Goal: Information Seeking & Learning: Learn about a topic

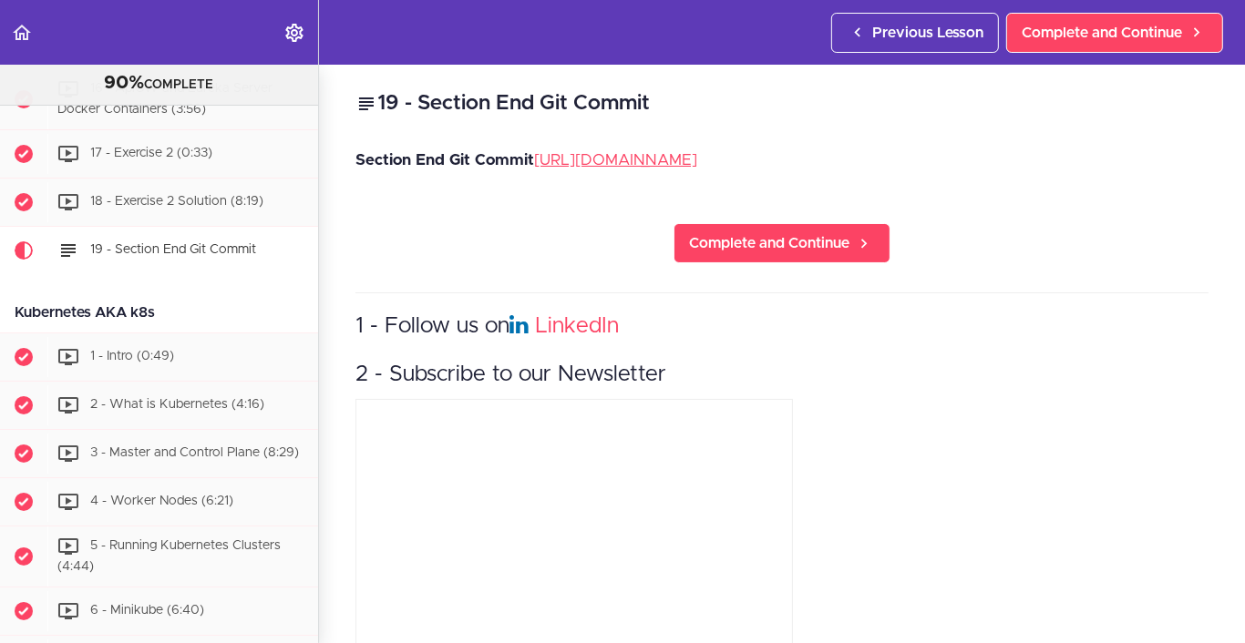
scroll to position [5585, 0]
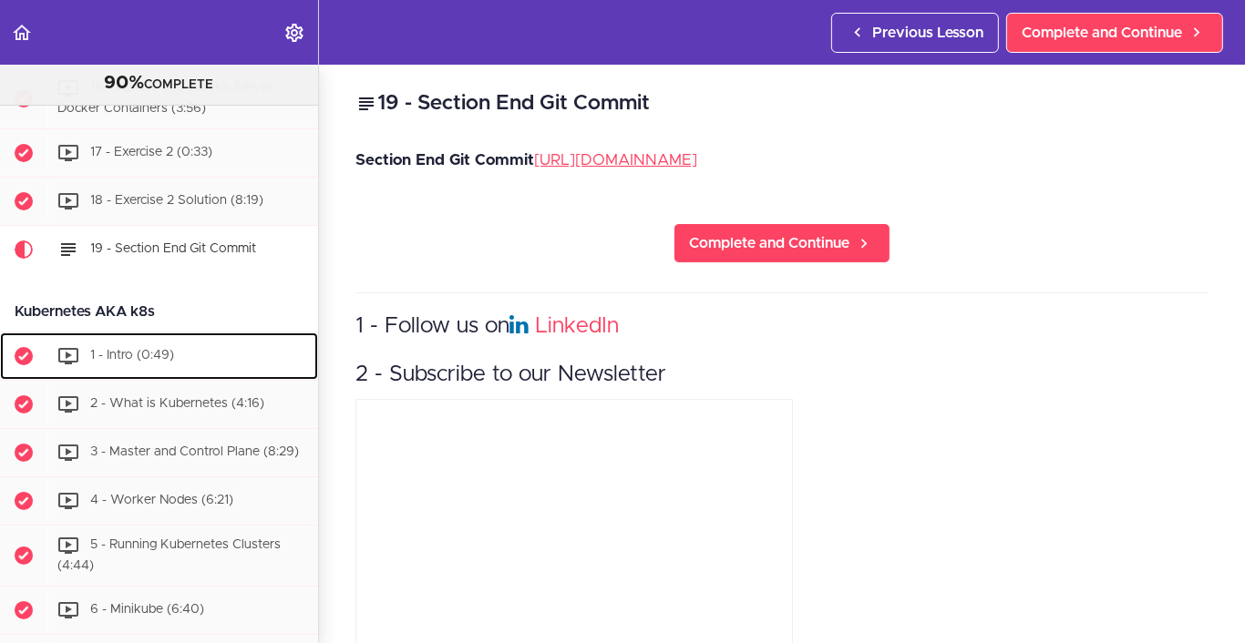
click at [218, 376] on div "1 - Intro (0:49)" at bounding box center [182, 356] width 271 height 40
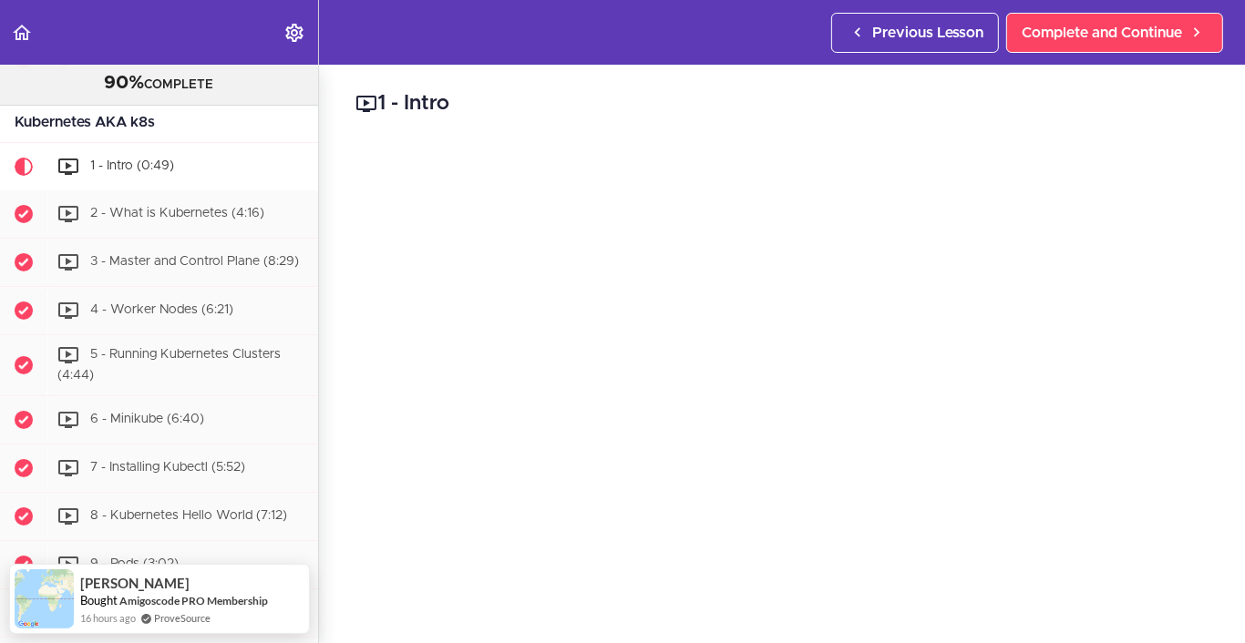
scroll to position [5692, 0]
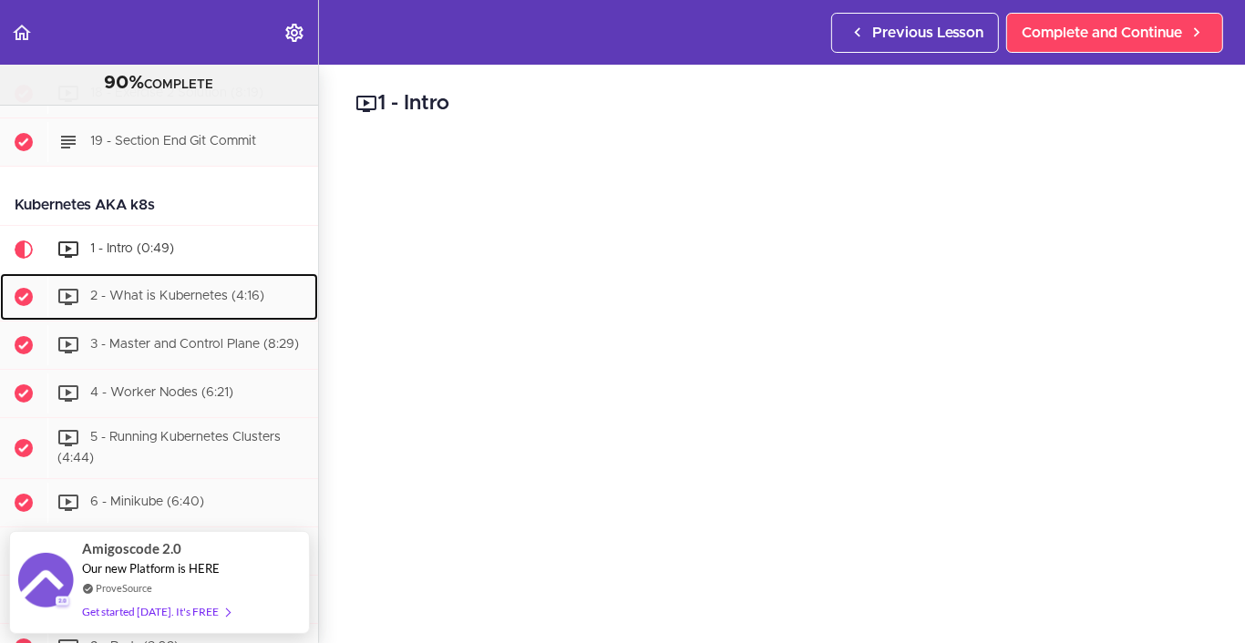
drag, startPoint x: 208, startPoint y: 400, endPoint x: 251, endPoint y: 347, distance: 68.0
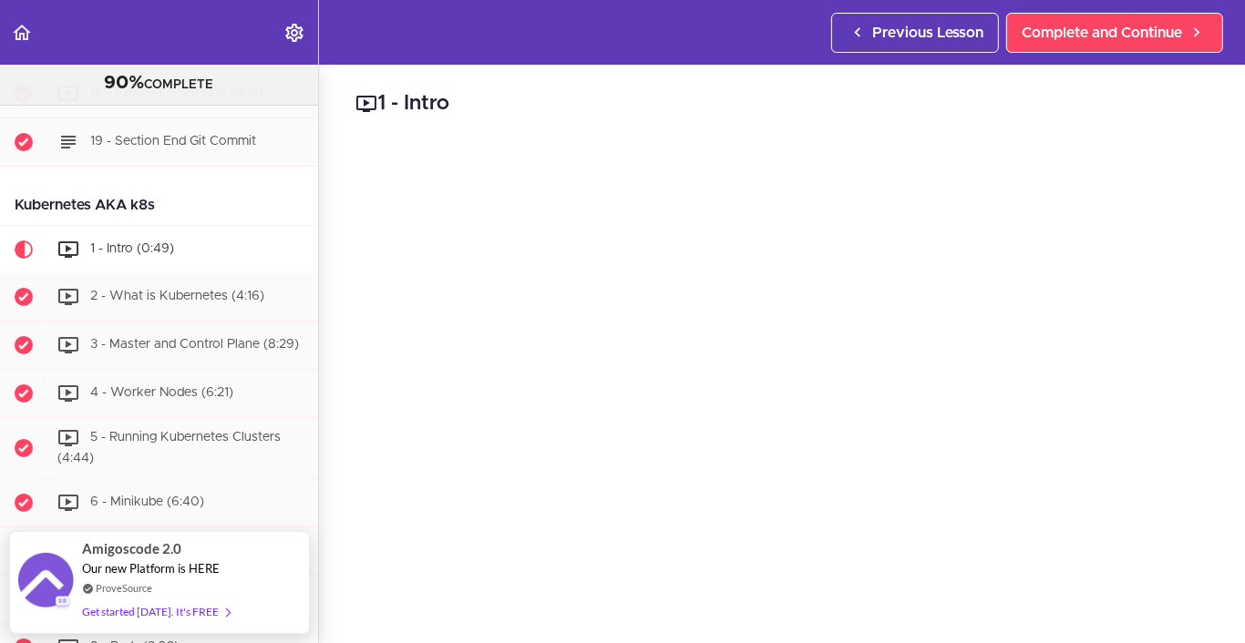
click at [634, 128] on div "1 - Intro Complete and Continue 1 - Follow us on LinkedIn 2 - Subscribe to our …" at bounding box center [782, 354] width 926 height 579
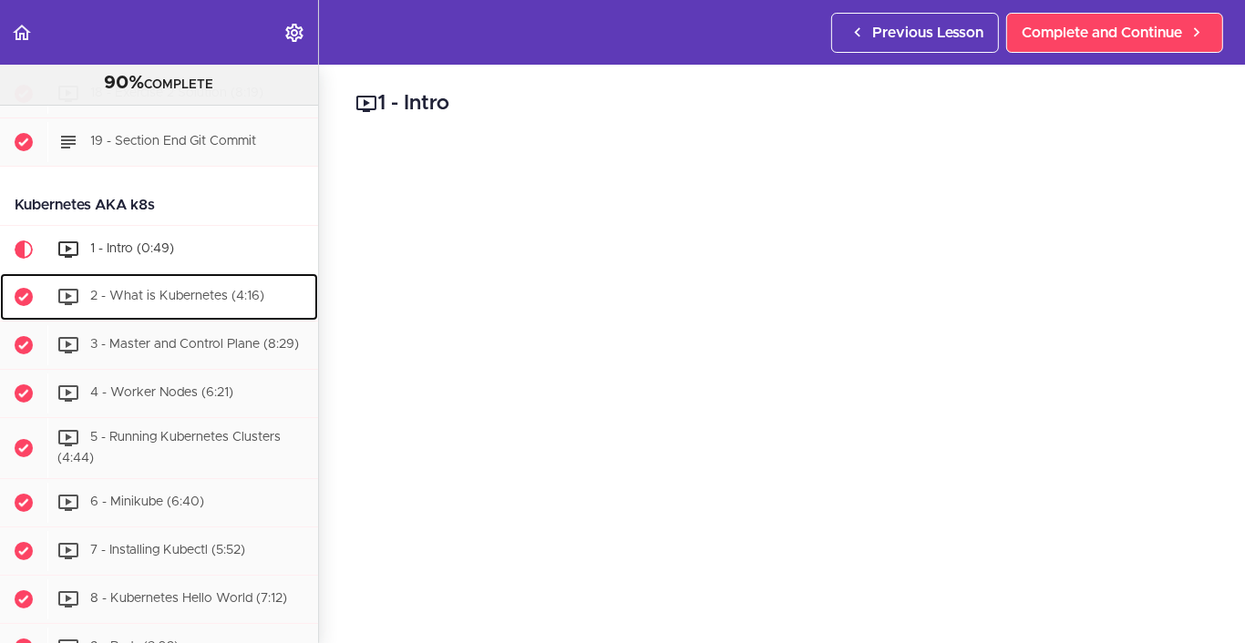
click at [122, 302] on span "2 - What is Kubernetes (4:16)" at bounding box center [177, 296] width 174 height 13
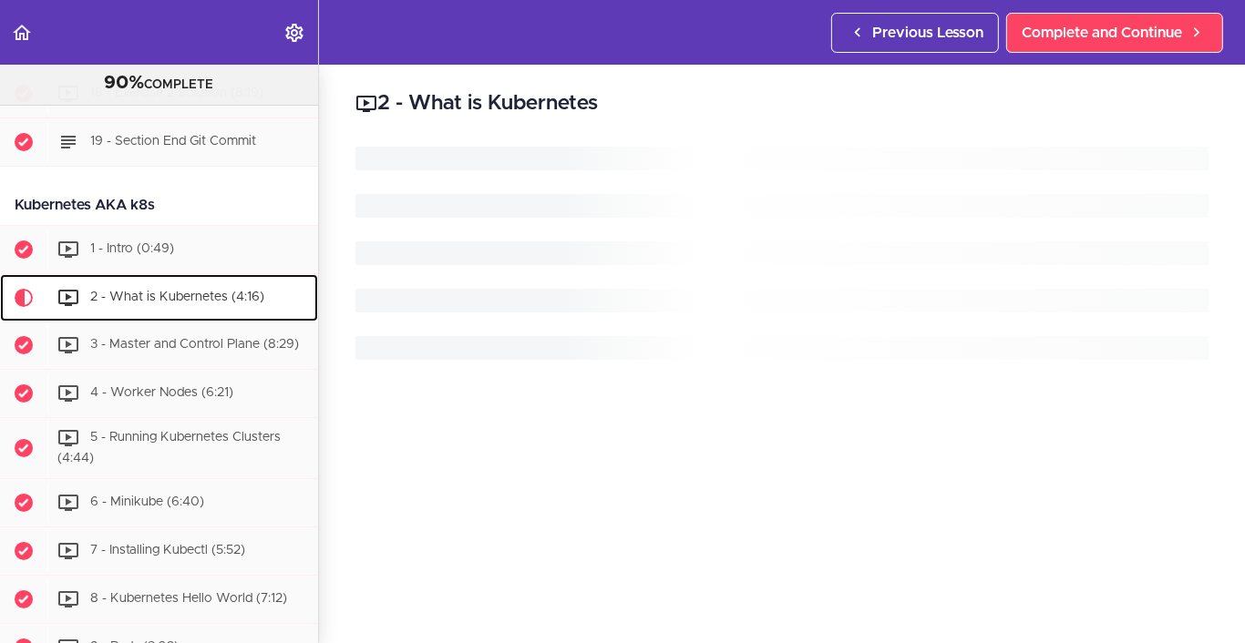
scroll to position [5922, 0]
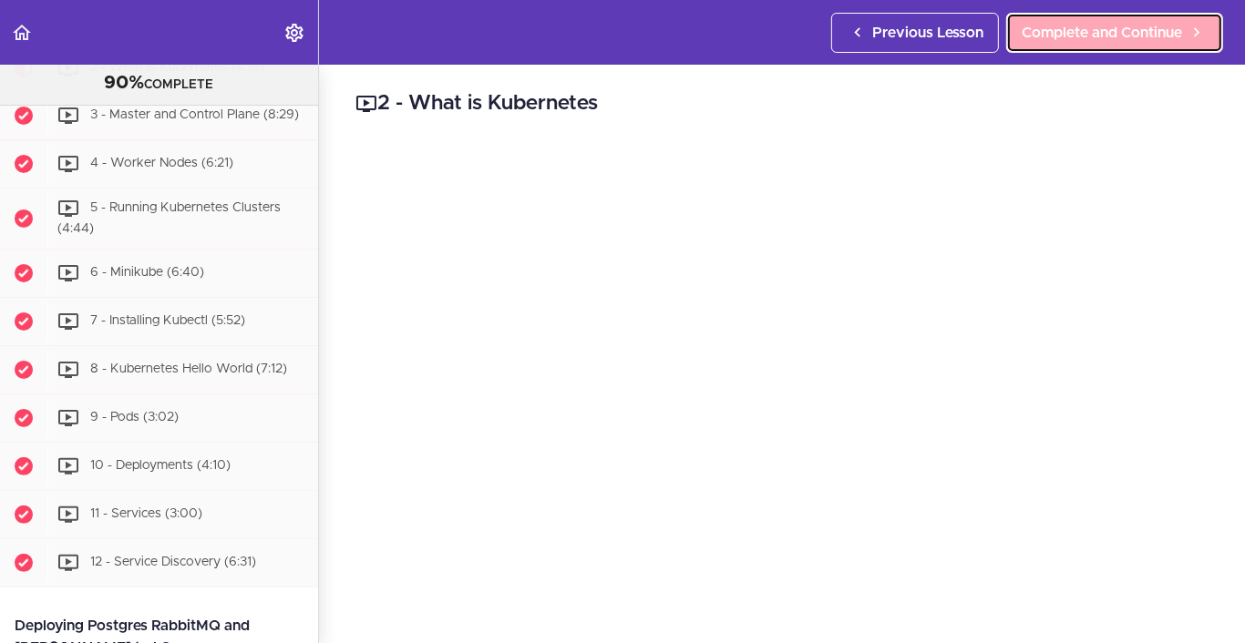
click at [1152, 30] on span "Complete and Continue" at bounding box center [1101, 33] width 160 height 22
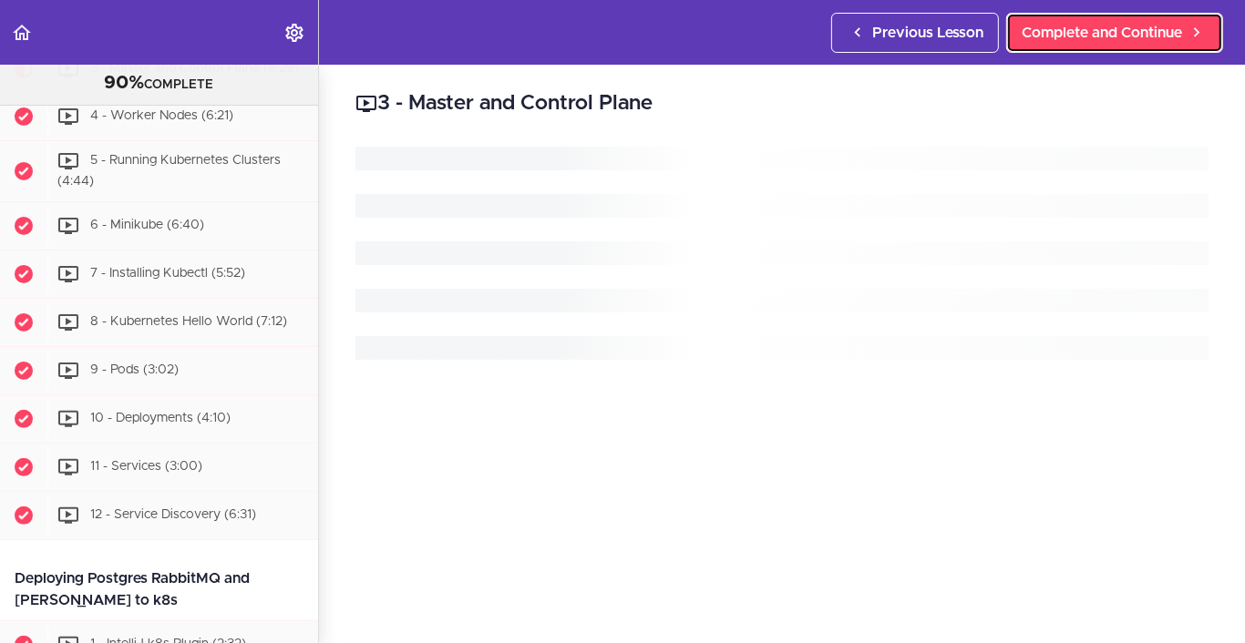
scroll to position [5971, 0]
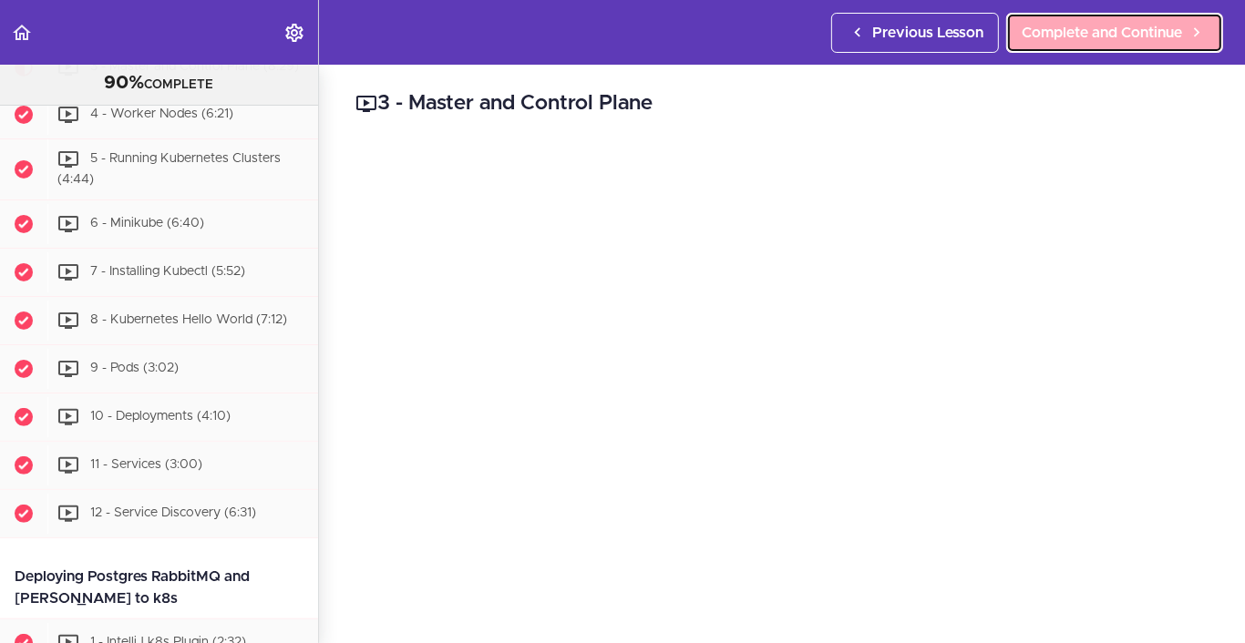
click at [1059, 25] on span "Complete and Continue" at bounding box center [1101, 33] width 160 height 22
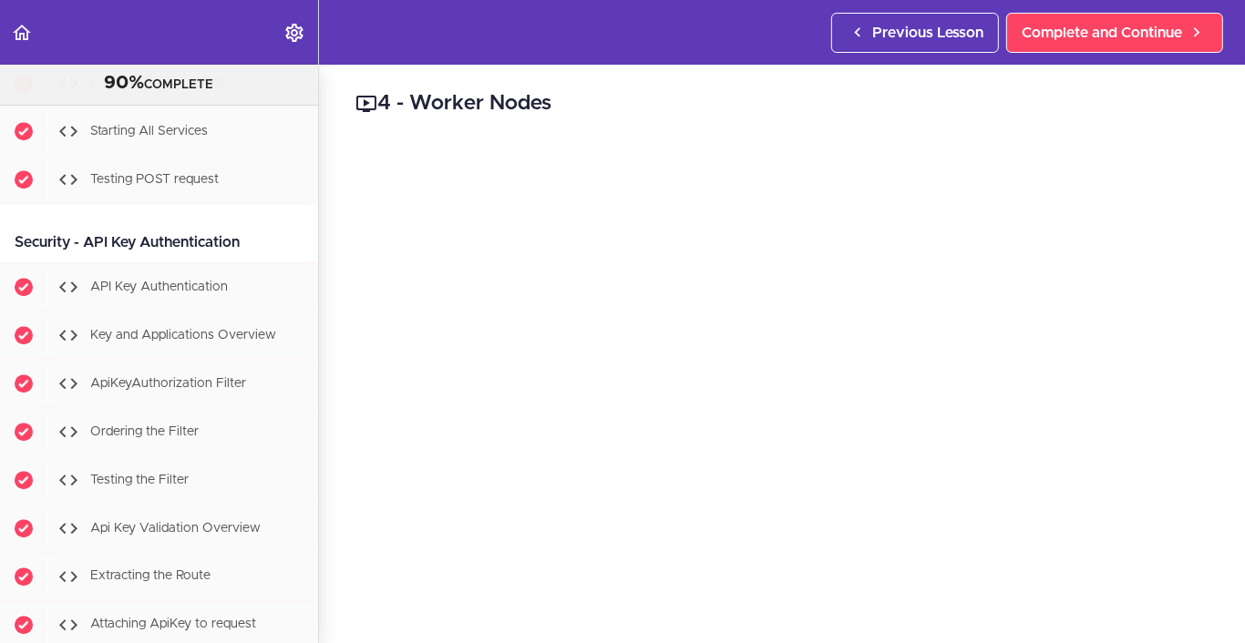
scroll to position [9676, 0]
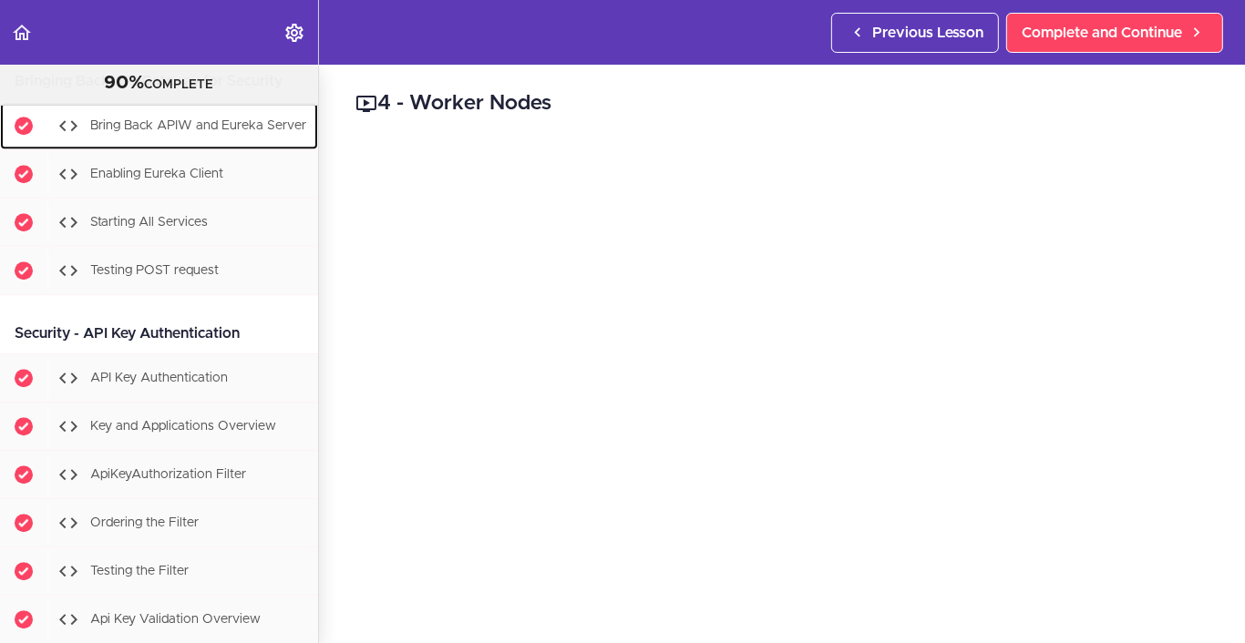
click at [159, 146] on div "Bring Back APIW and Eureka Server" at bounding box center [182, 126] width 271 height 40
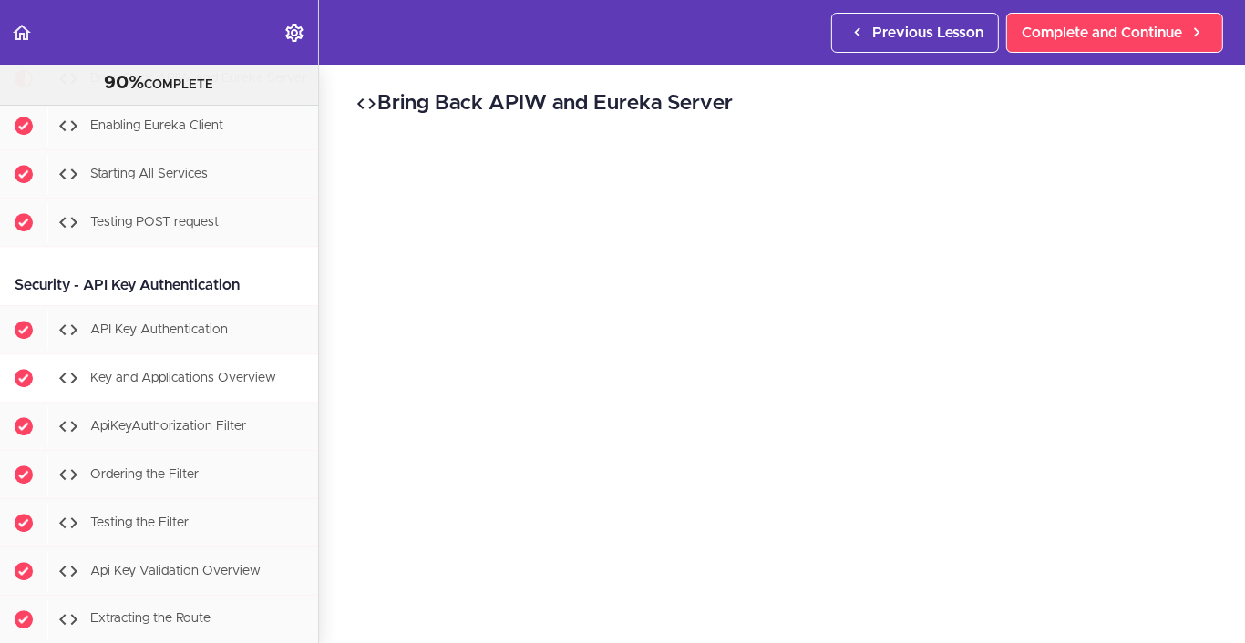
scroll to position [9740, 0]
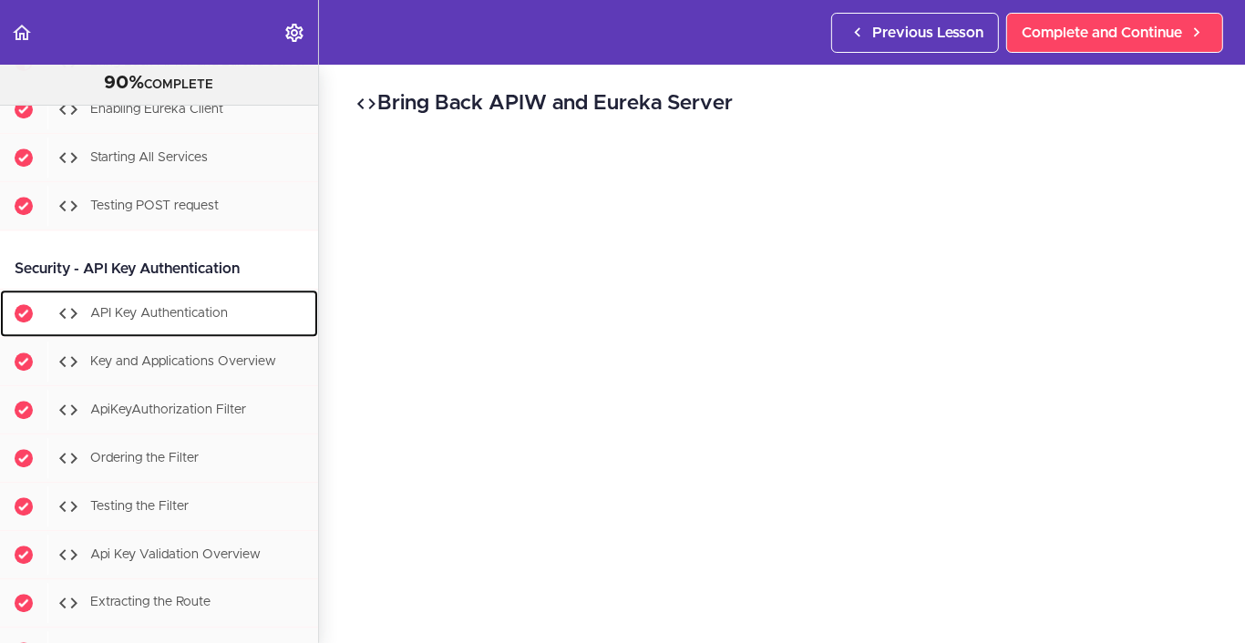
click at [181, 319] on span "API Key Authentication" at bounding box center [159, 312] width 138 height 13
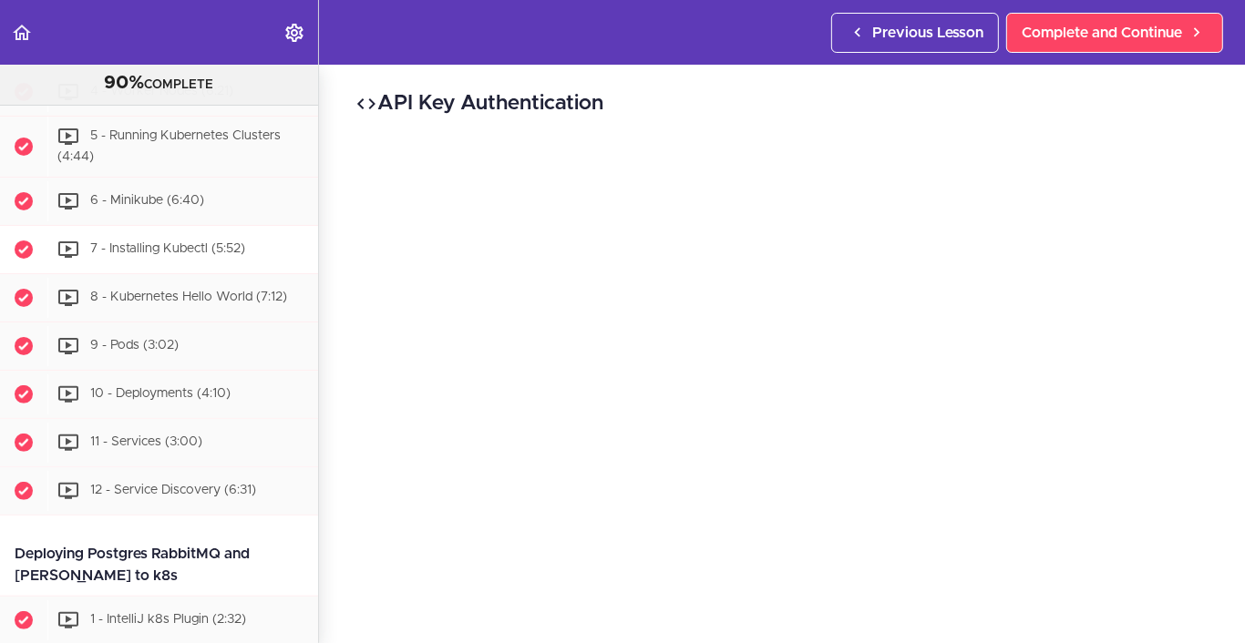
scroll to position [5904, 0]
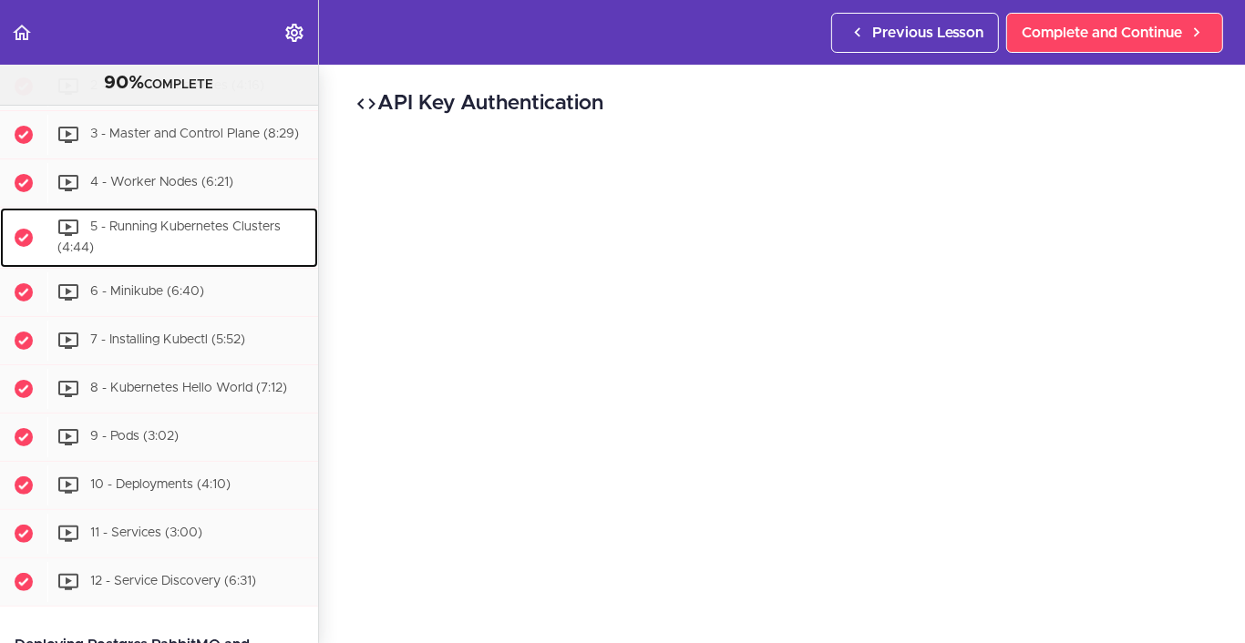
click at [203, 254] on span "5 - Running Kubernetes Clusters (4:44)" at bounding box center [168, 237] width 223 height 34
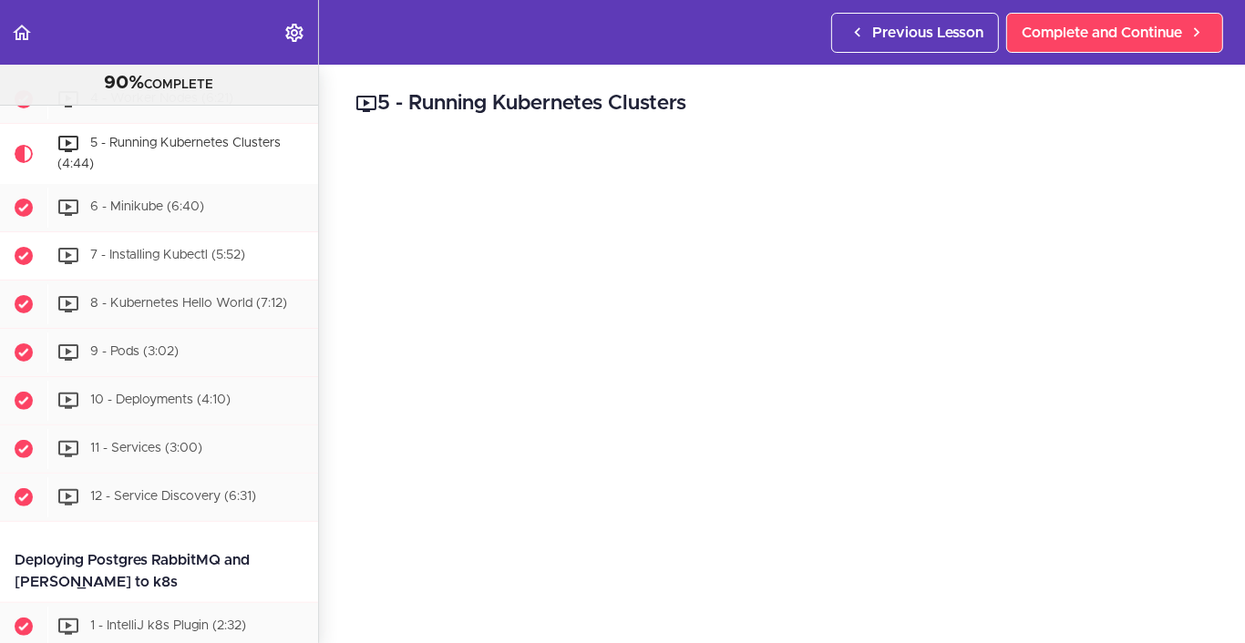
scroll to position [6170, 0]
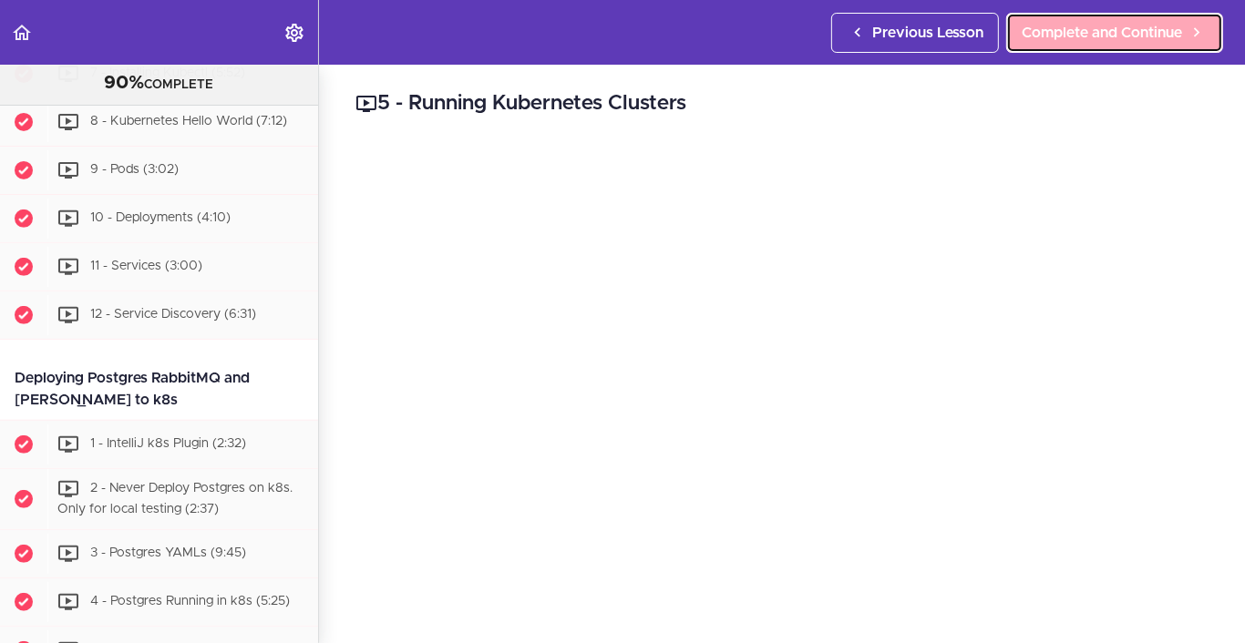
click at [1156, 42] on span "Complete and Continue" at bounding box center [1101, 33] width 160 height 22
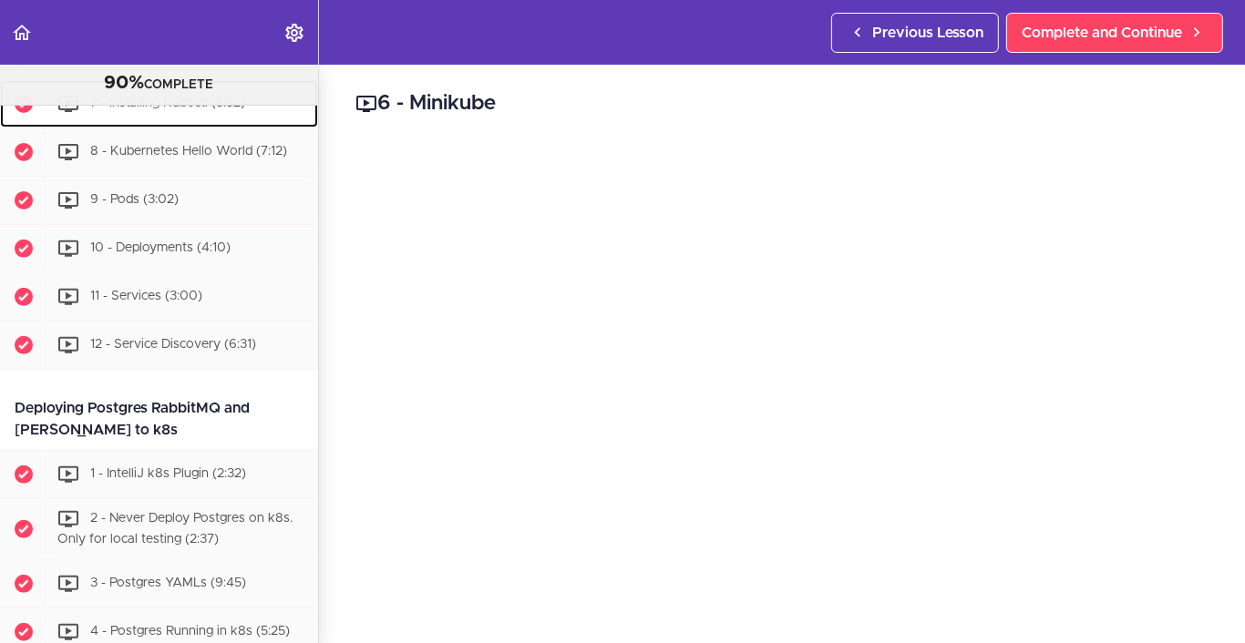
click at [162, 124] on div "7 - Installing Kubectl (5:52)" at bounding box center [182, 104] width 271 height 40
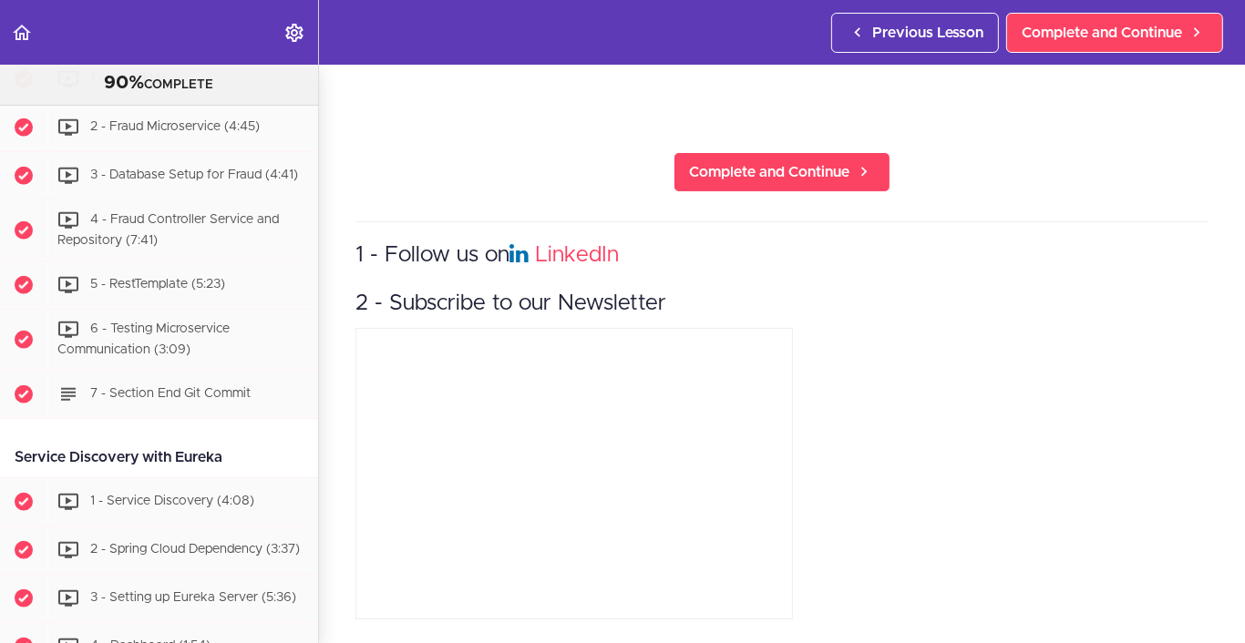
scroll to position [558, 0]
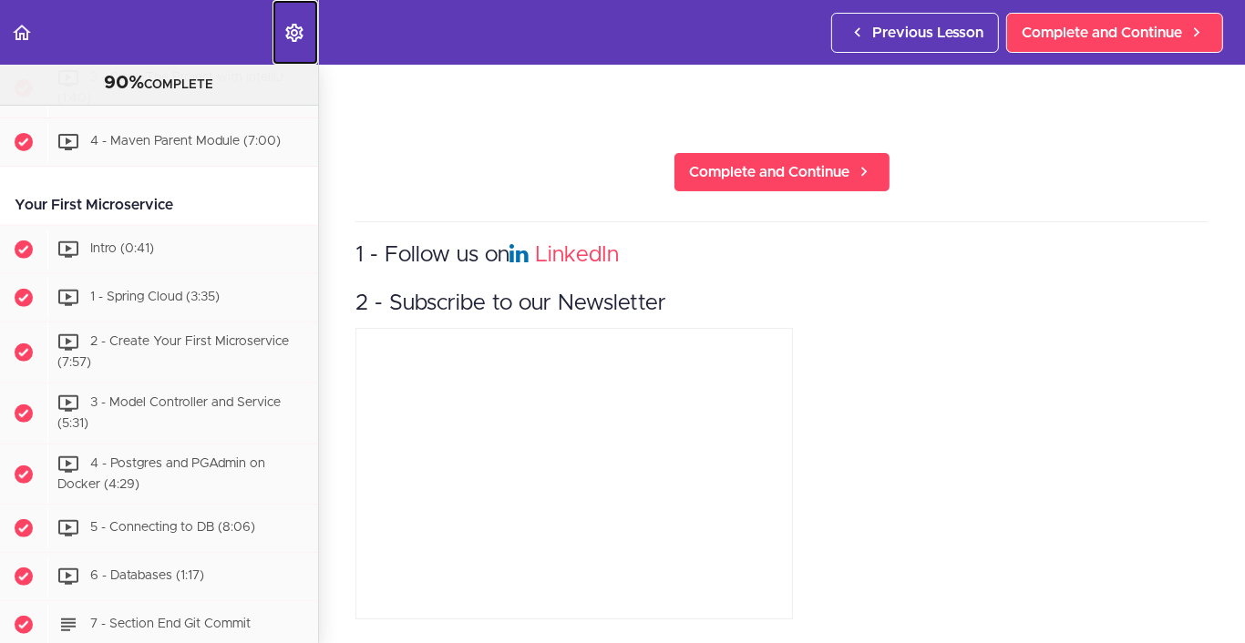
click at [293, 40] on use "Settings Menu" at bounding box center [293, 33] width 17 height 18
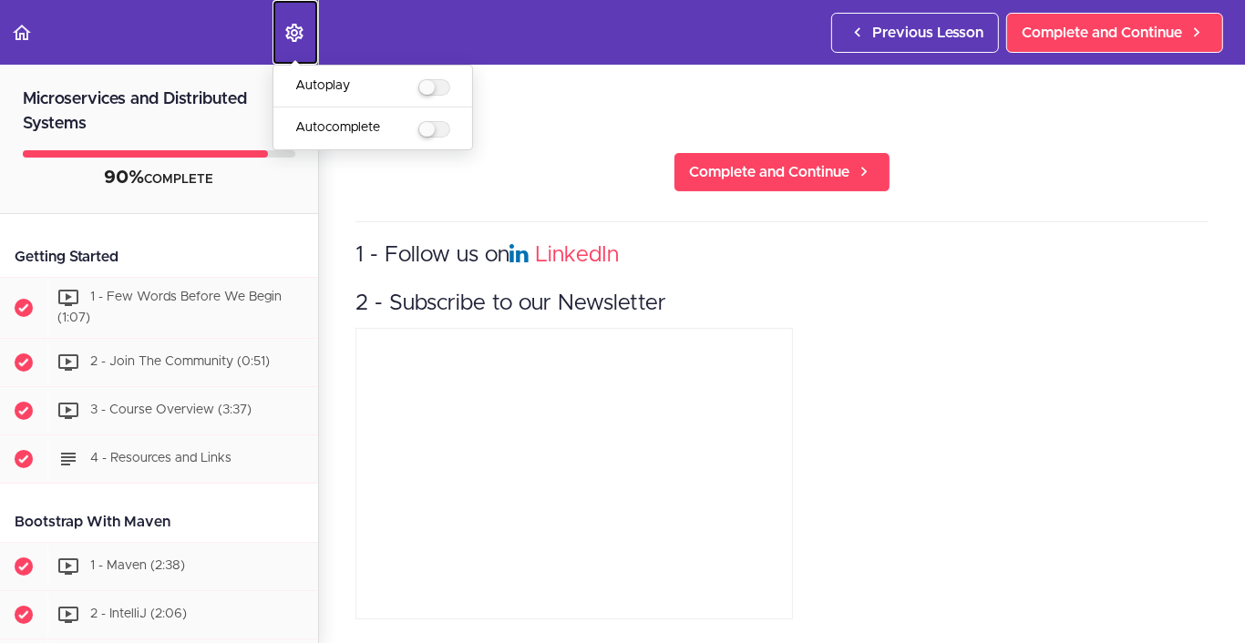
click at [292, 41] on icon "Settings Menu" at bounding box center [294, 33] width 22 height 22
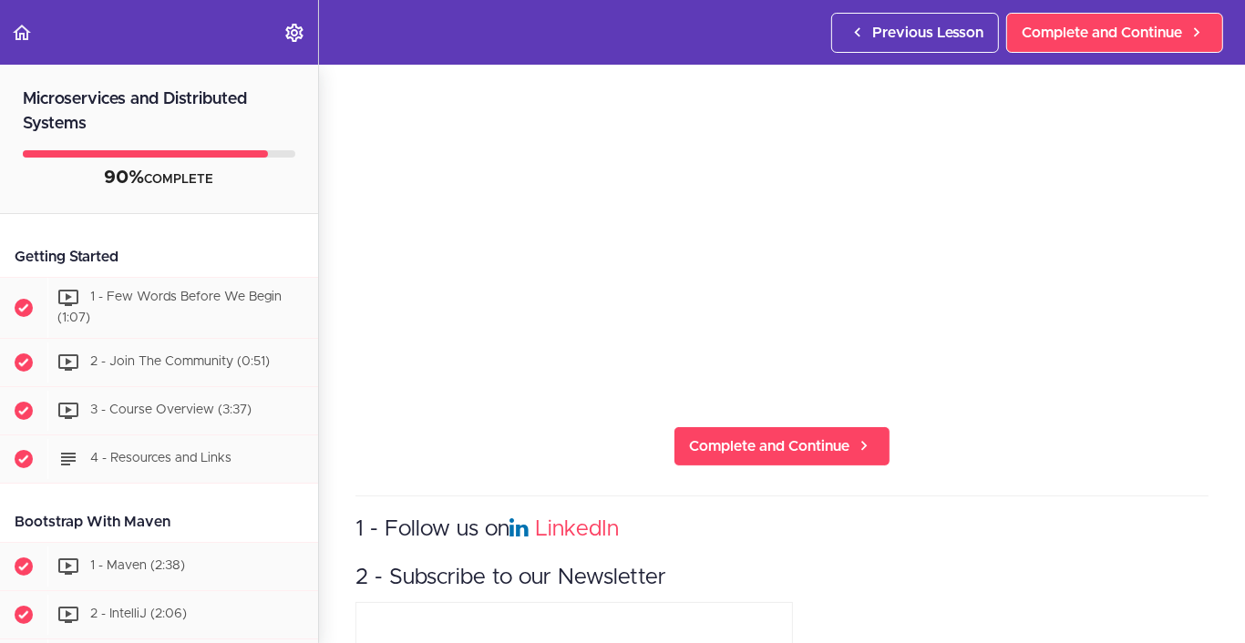
scroll to position [364, 0]
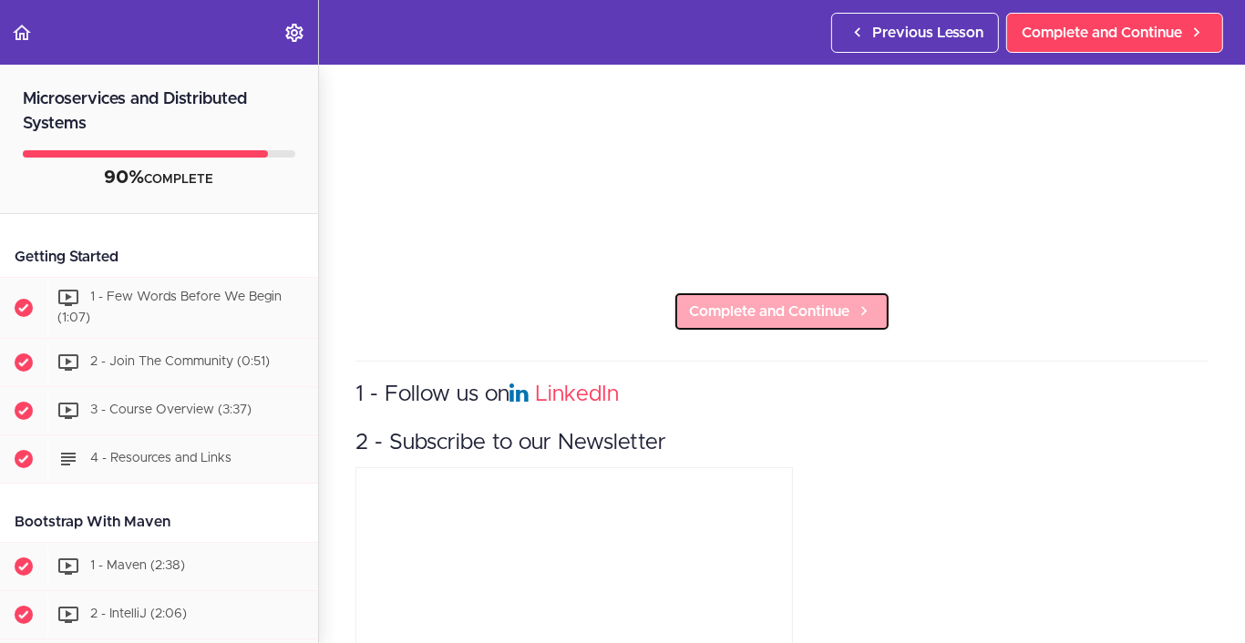
click at [777, 304] on span "Complete and Continue" at bounding box center [769, 312] width 160 height 22
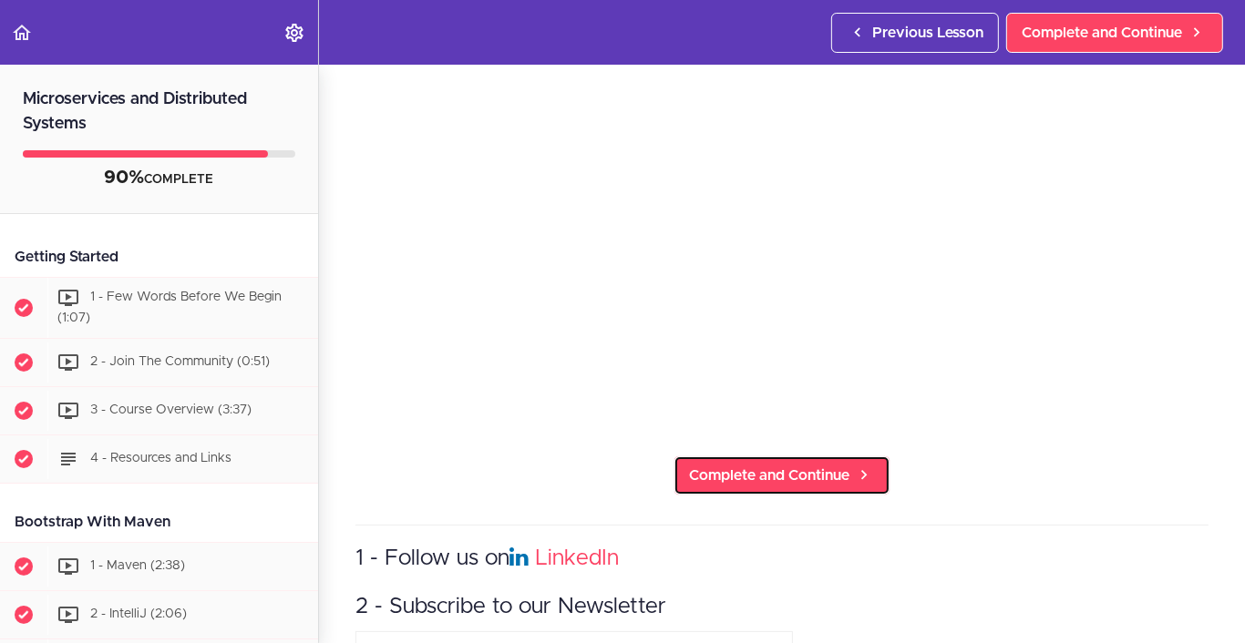
scroll to position [91, 0]
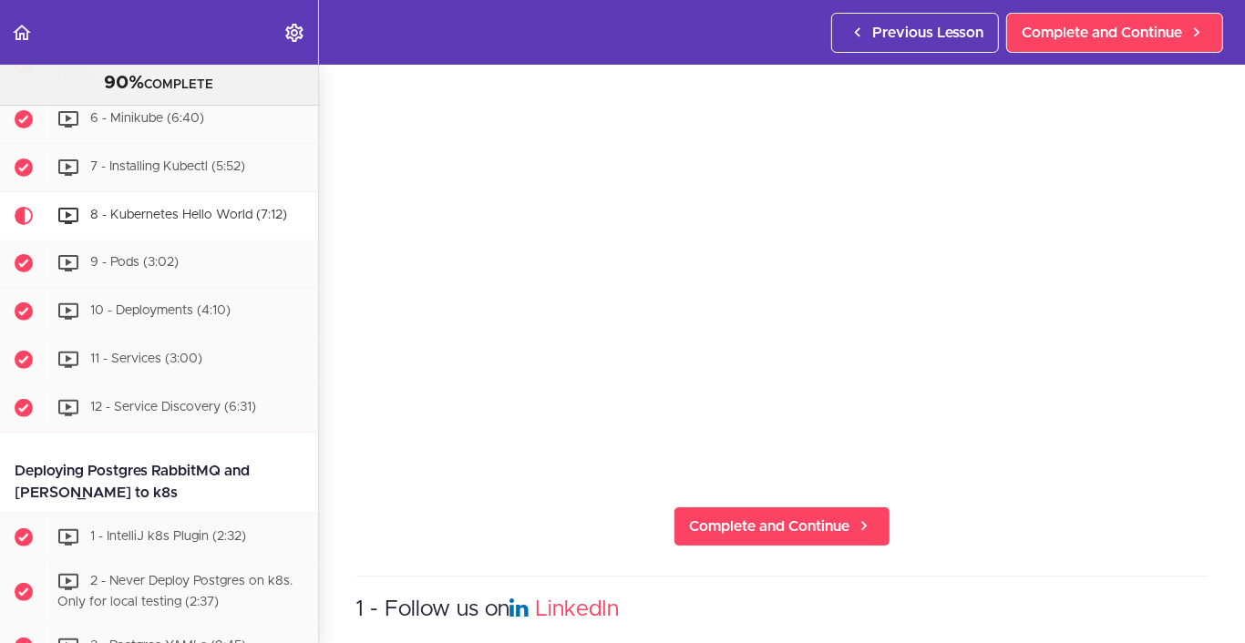
scroll to position [53, 0]
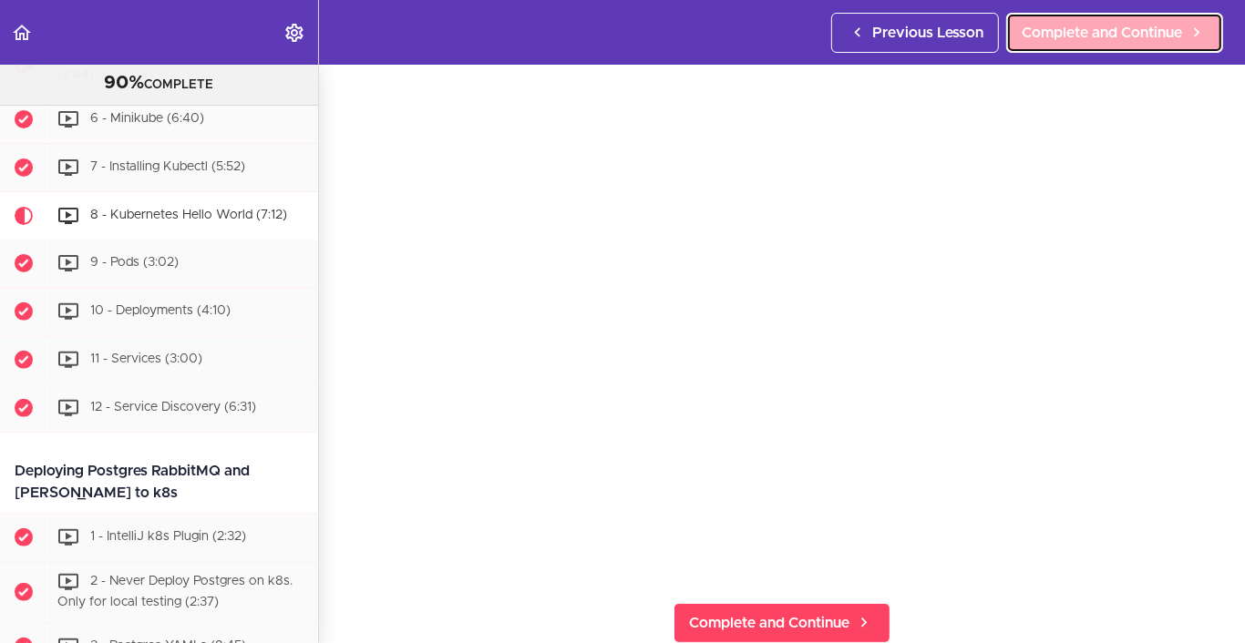
click at [1115, 35] on span "Complete and Continue" at bounding box center [1101, 33] width 160 height 22
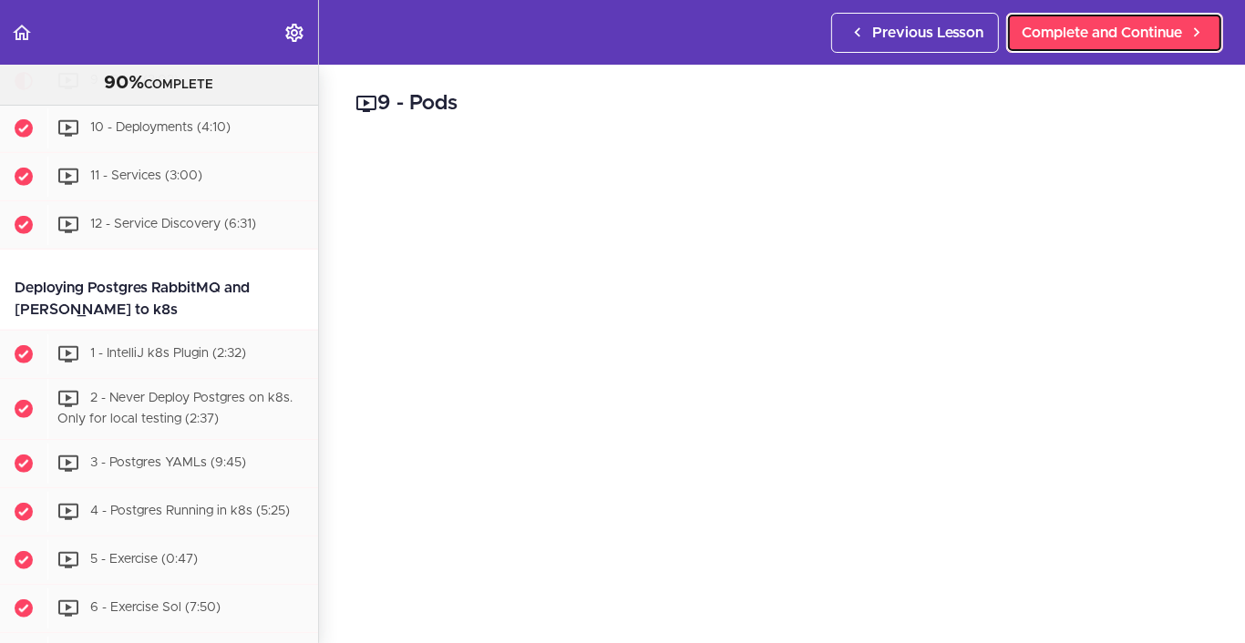
scroll to position [6285, 0]
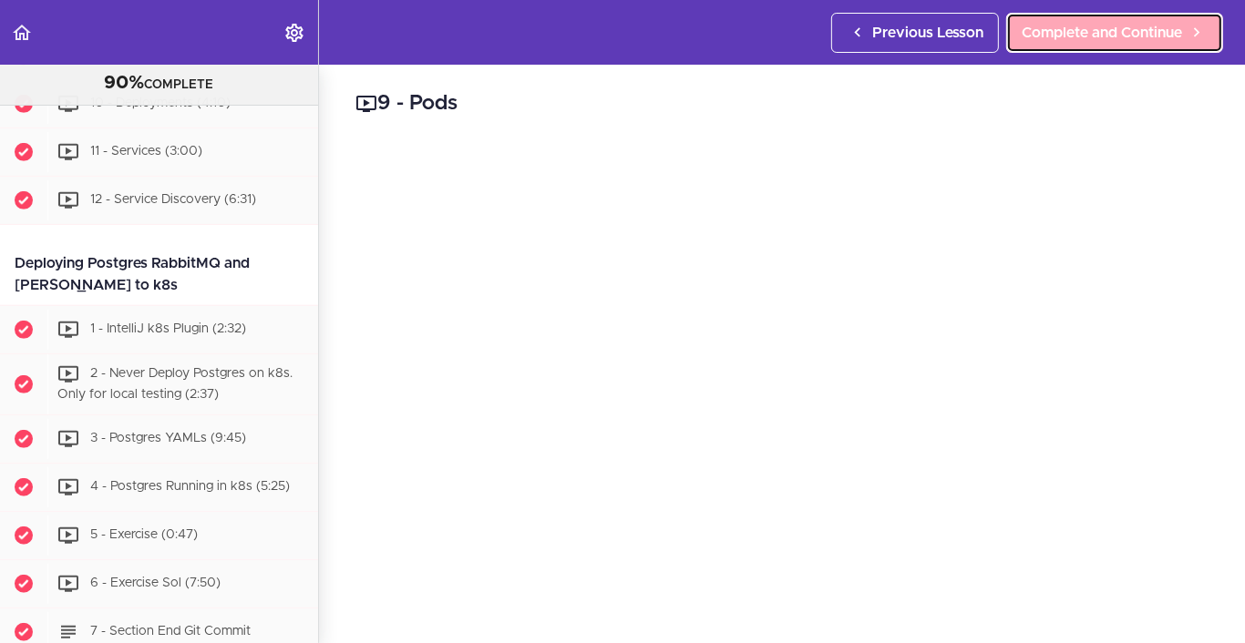
click at [1099, 40] on span "Complete and Continue" at bounding box center [1101, 33] width 160 height 22
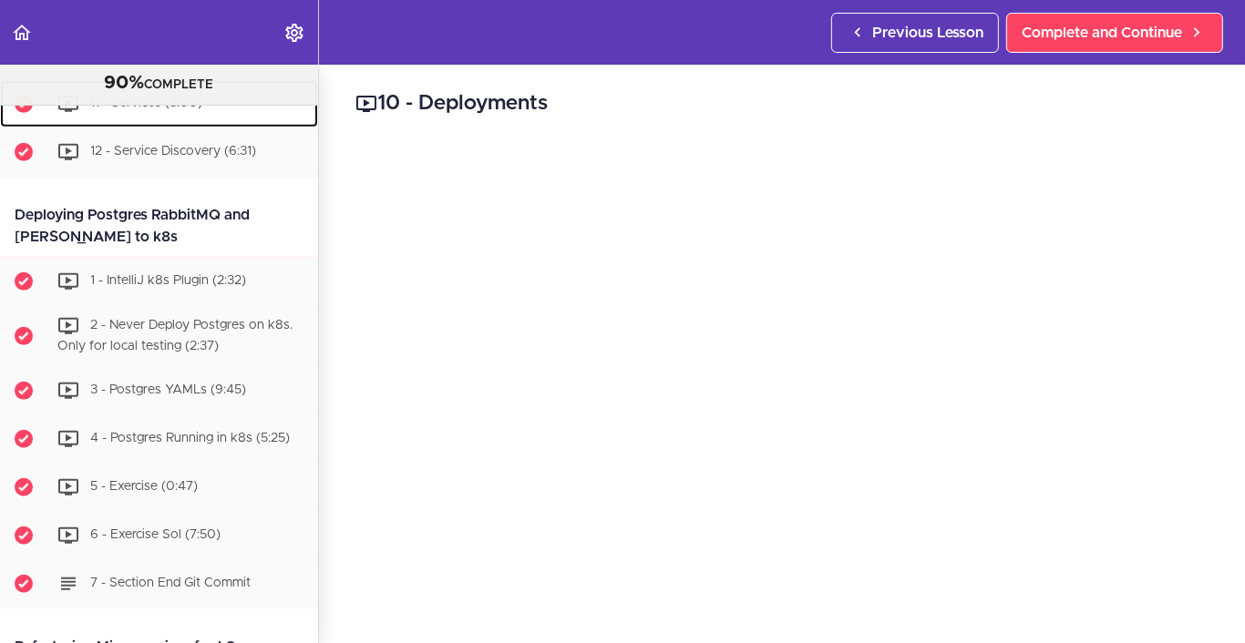
click at [200, 124] on div "11 - Services (3:00)" at bounding box center [182, 104] width 271 height 40
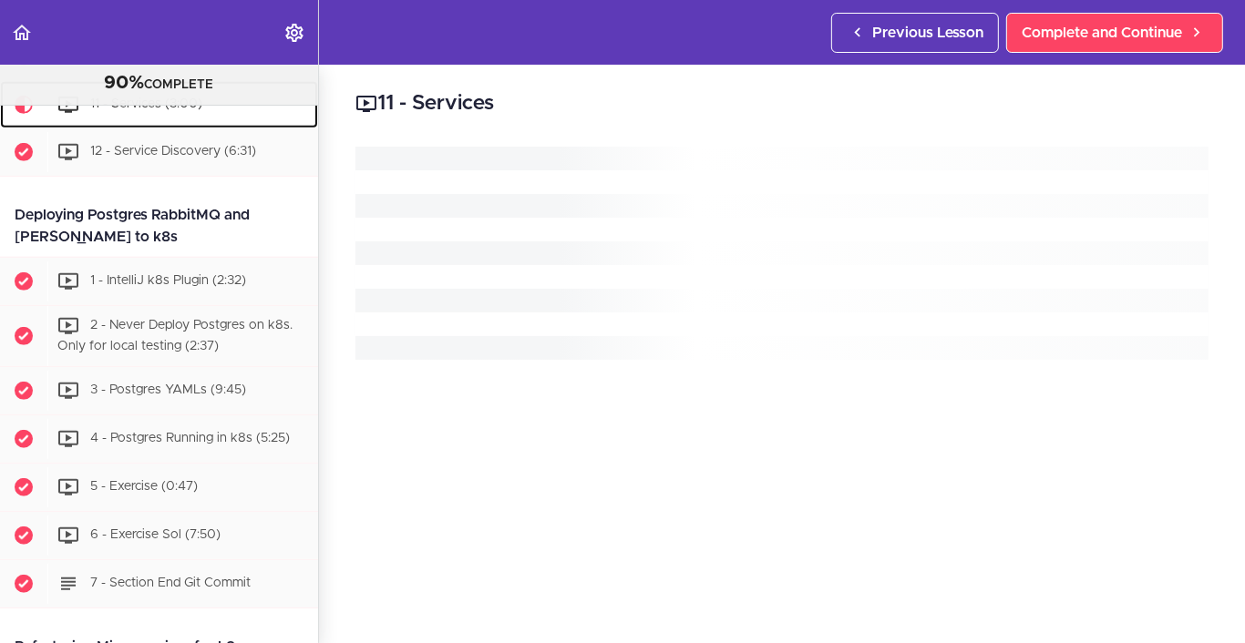
scroll to position [6381, 0]
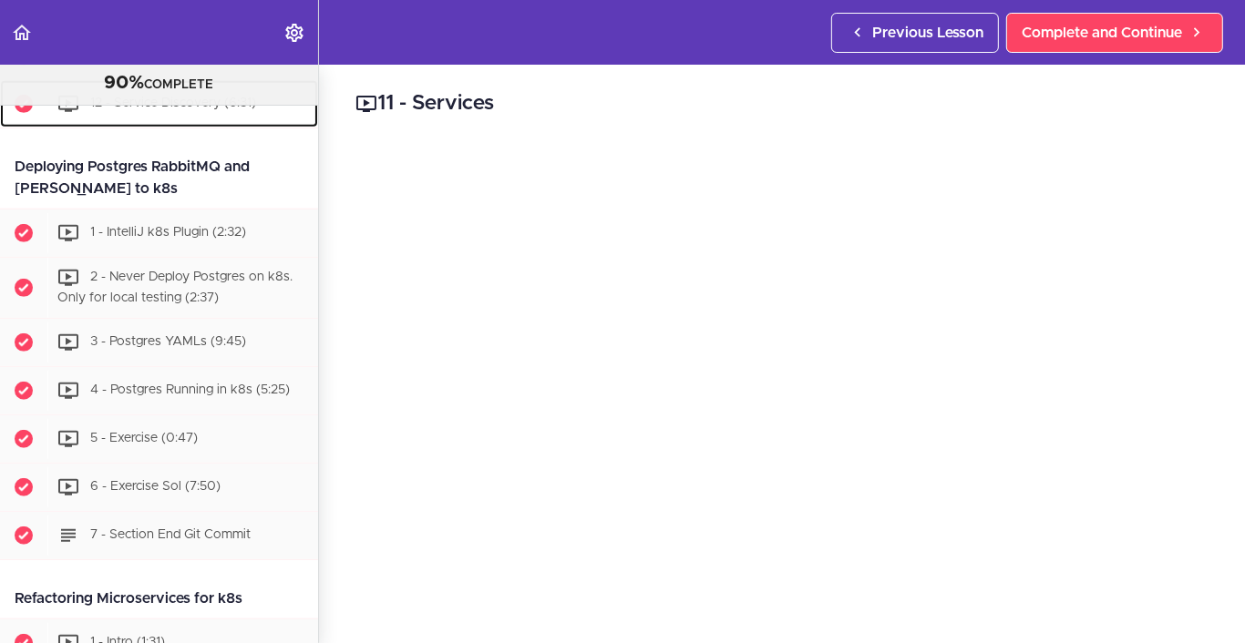
click at [184, 109] on span "12 - Service Discovery (6:31)" at bounding box center [173, 103] width 166 height 13
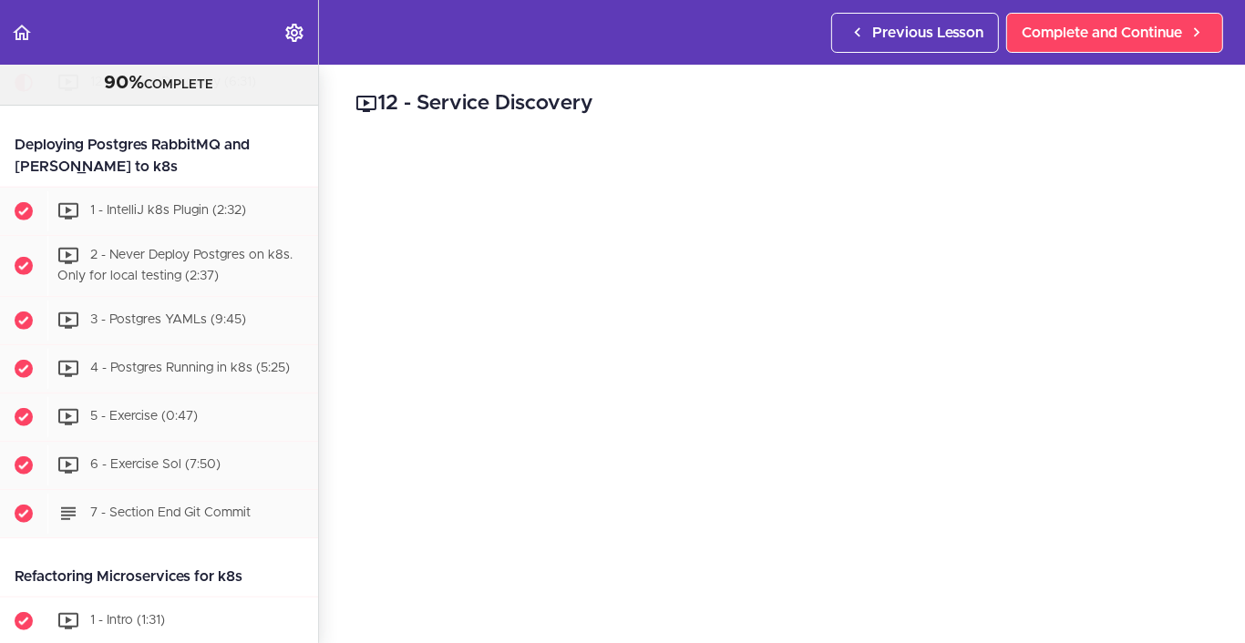
scroll to position [6337, 0]
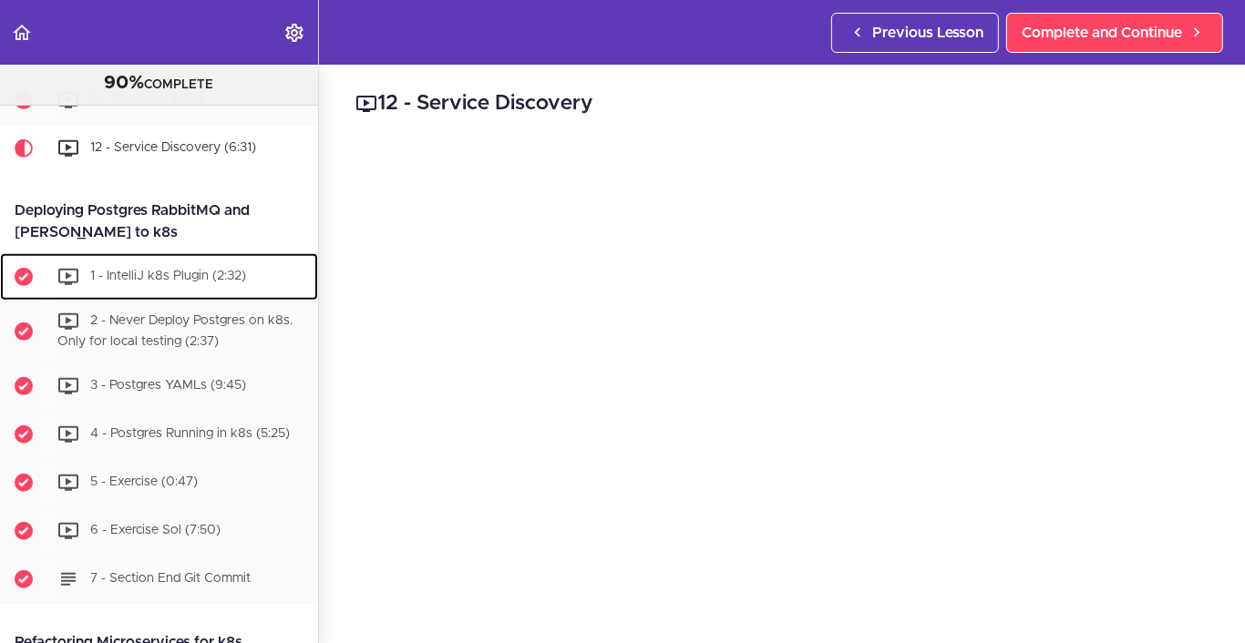
click at [214, 282] on span "1 - IntelliJ k8s Plugin (2:32)" at bounding box center [168, 276] width 156 height 13
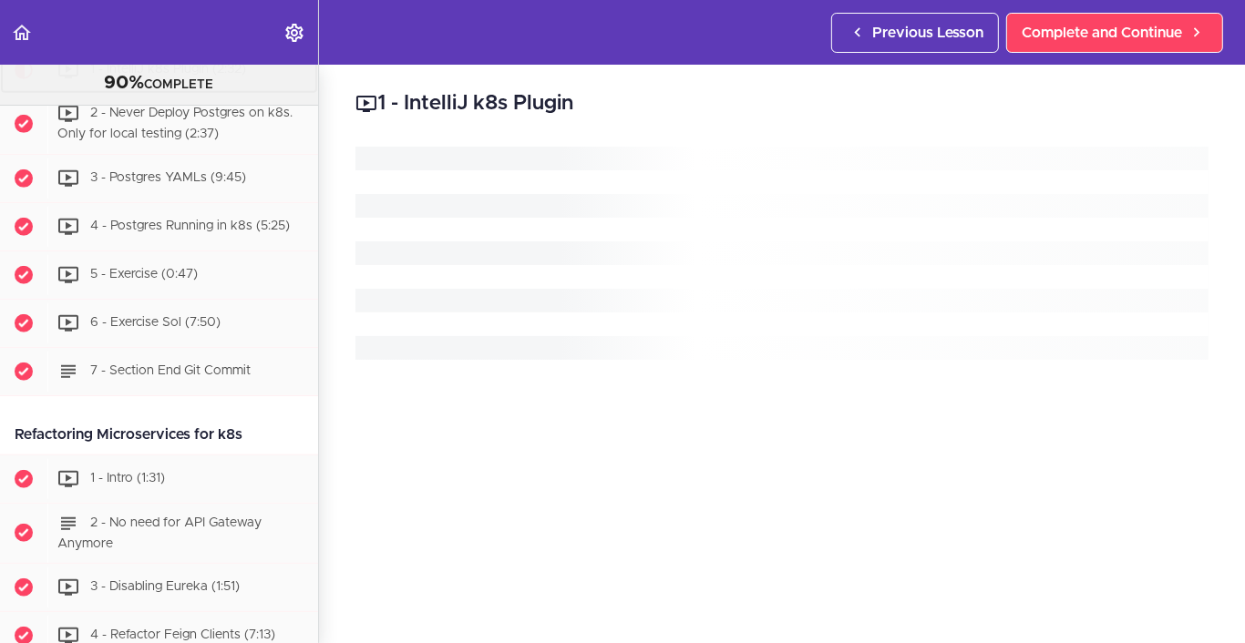
scroll to position [6558, 0]
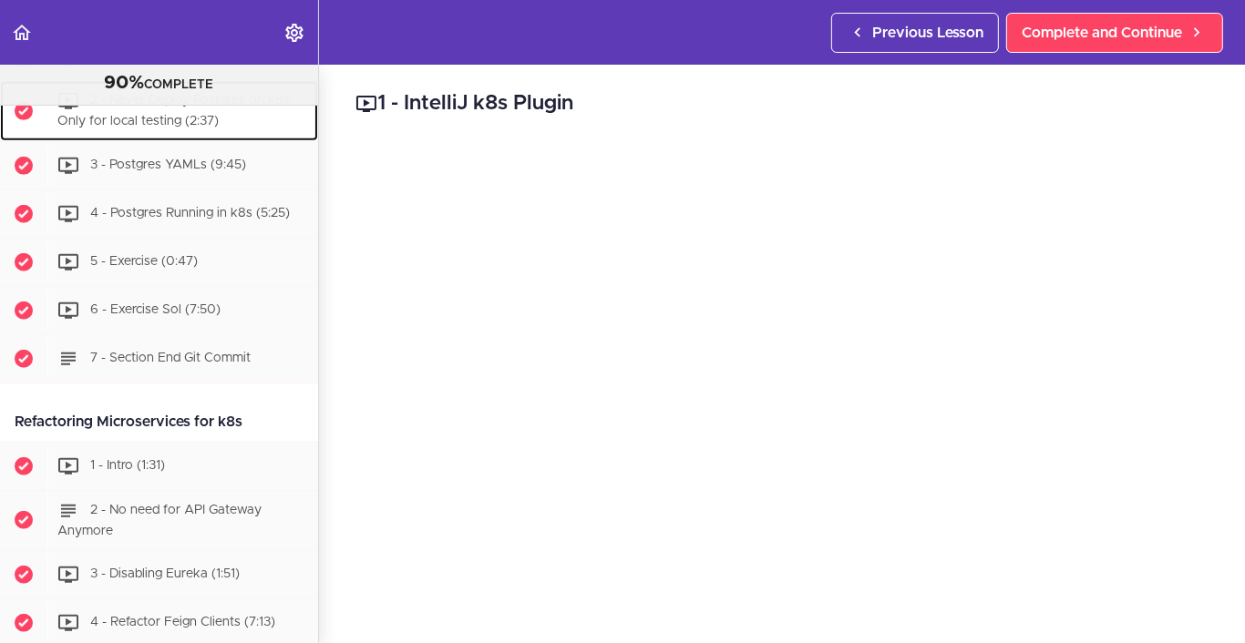
click at [232, 141] on div "2 - Never Deploy Postgres on k8s. Only for local testing (2:37)" at bounding box center [182, 111] width 271 height 60
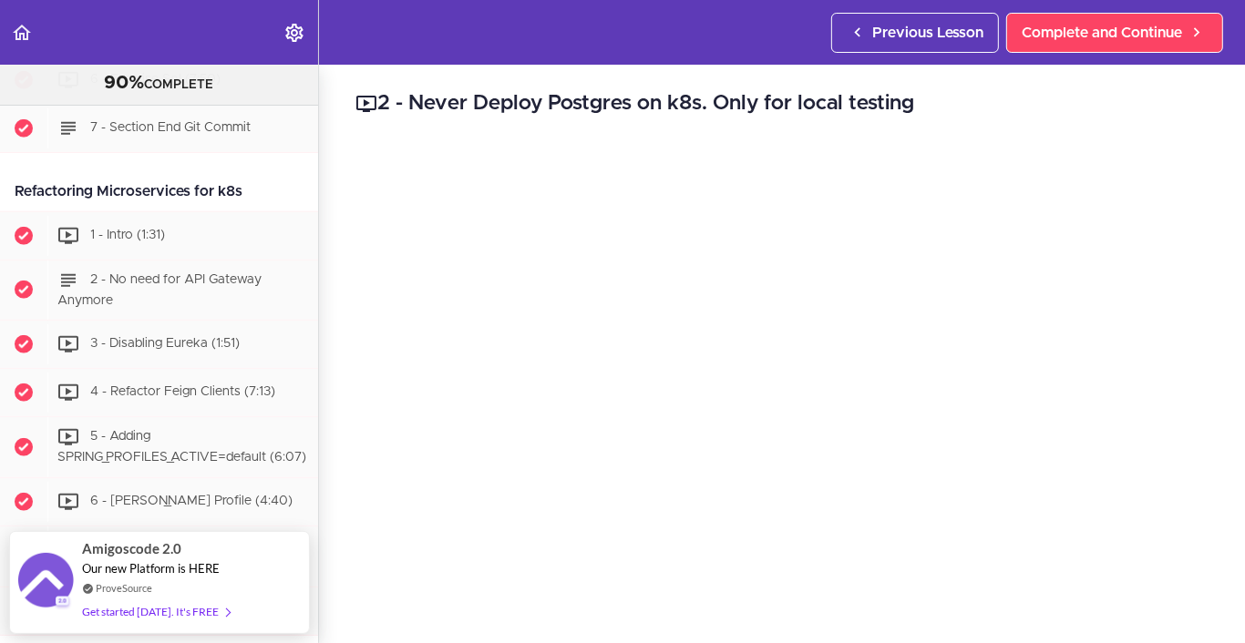
scroll to position [6880, 0]
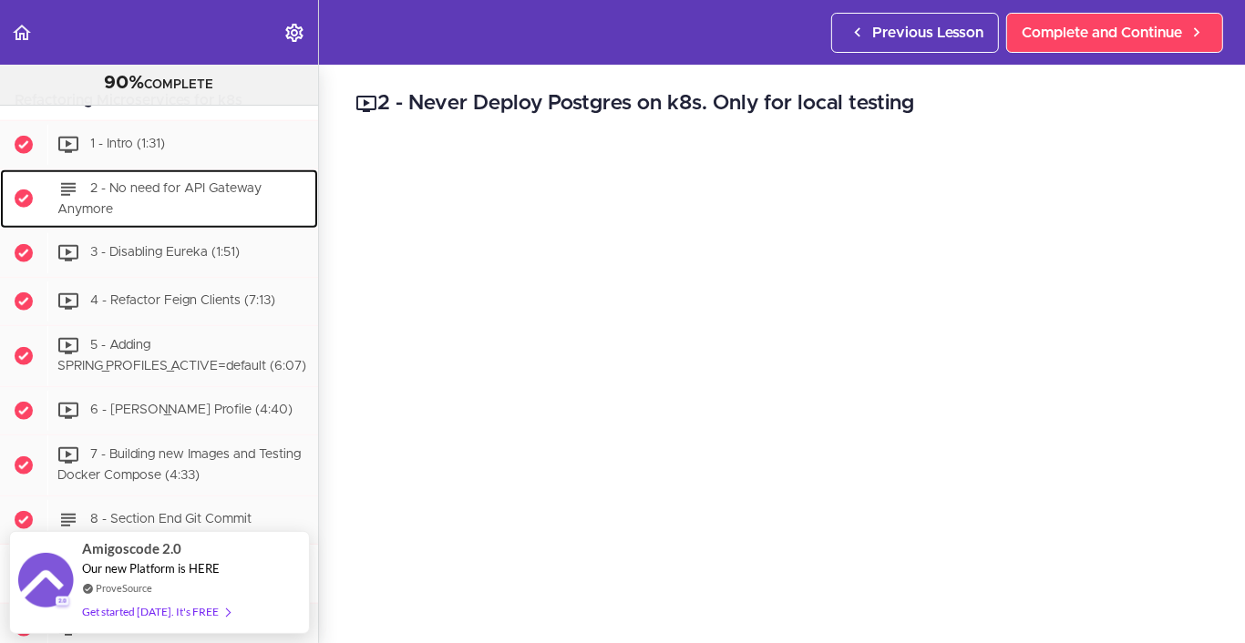
click at [187, 230] on div "2 - No need for API Gateway Anymore" at bounding box center [182, 199] width 271 height 60
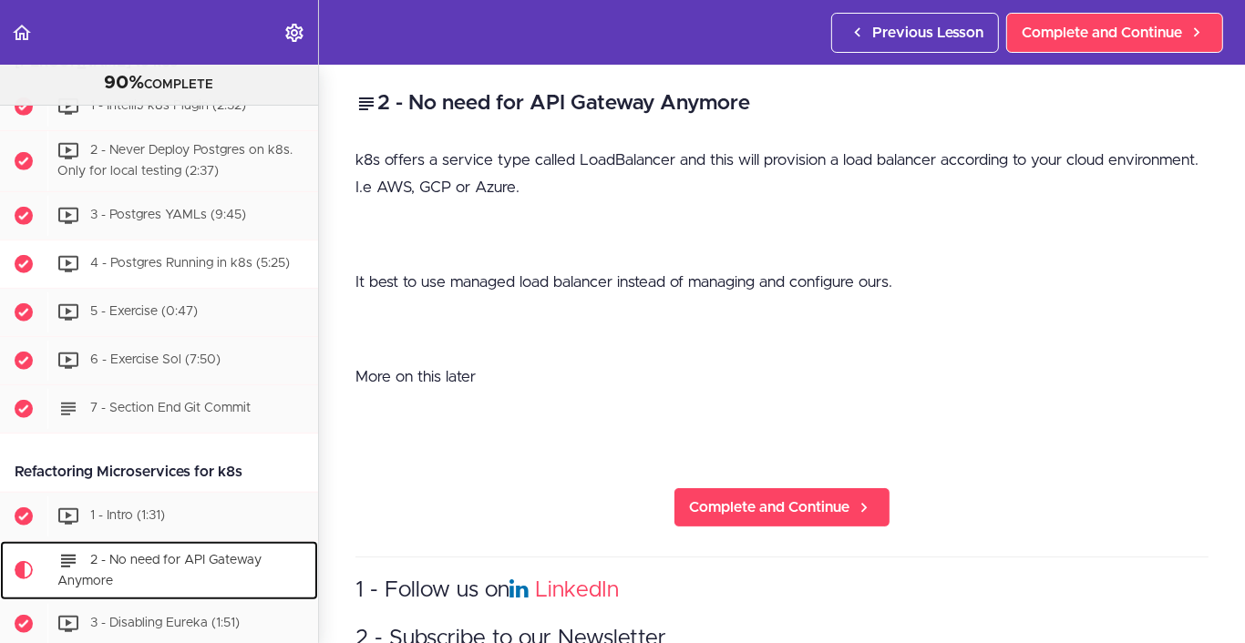
scroll to position [6469, 0]
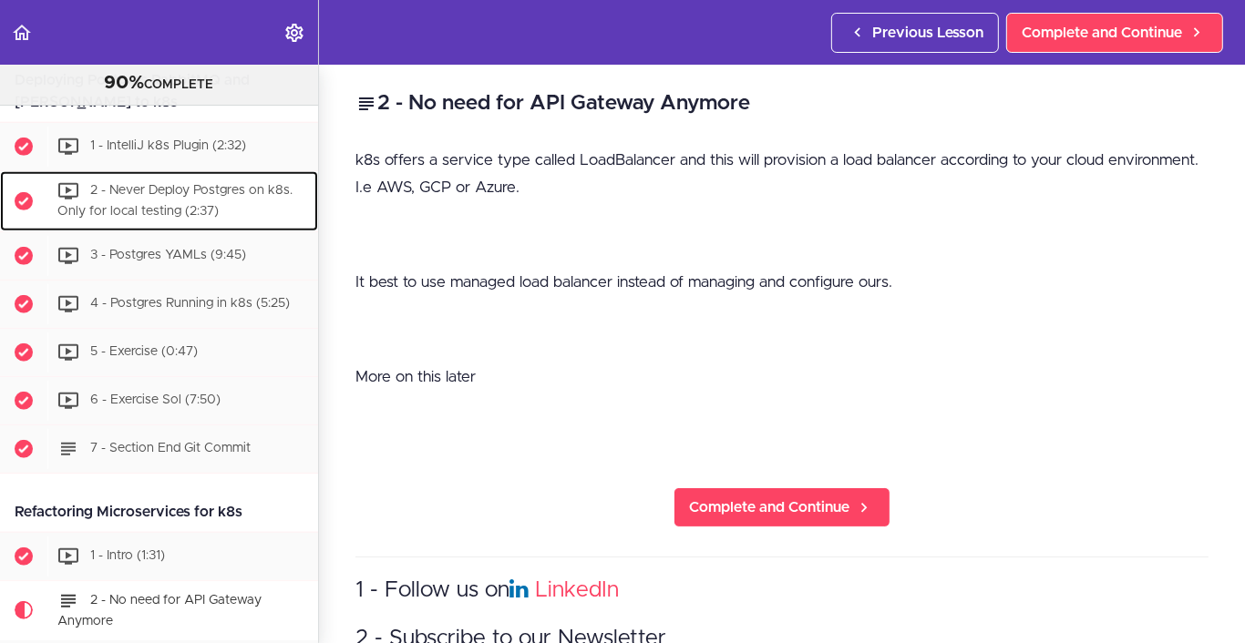
click at [183, 218] on span "2 - Never Deploy Postgres on k8s. Only for local testing (2:37)" at bounding box center [174, 201] width 235 height 34
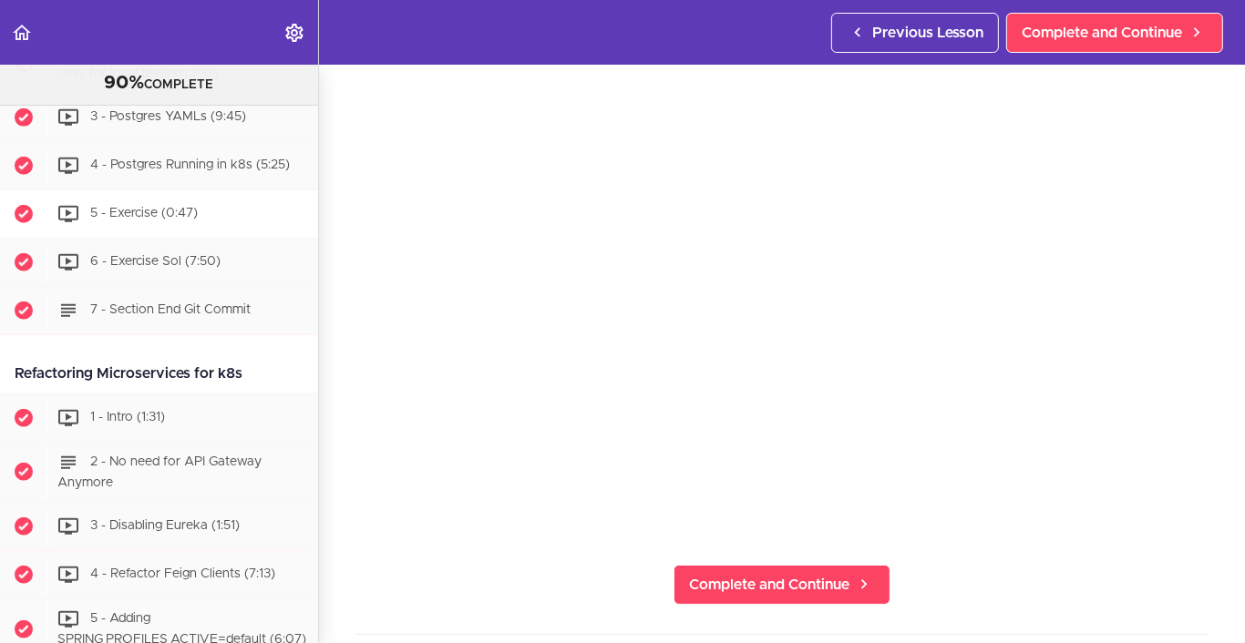
scroll to position [6424, 0]
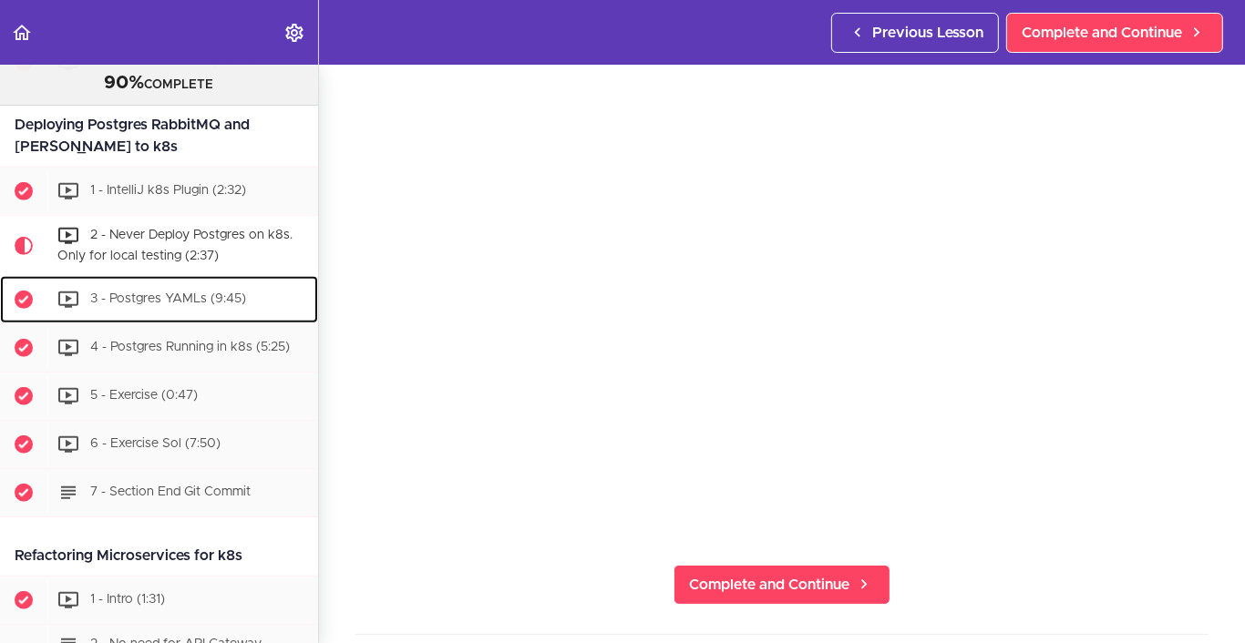
click at [165, 305] on span "3 - Postgres YAMLs (9:45)" at bounding box center [168, 298] width 156 height 13
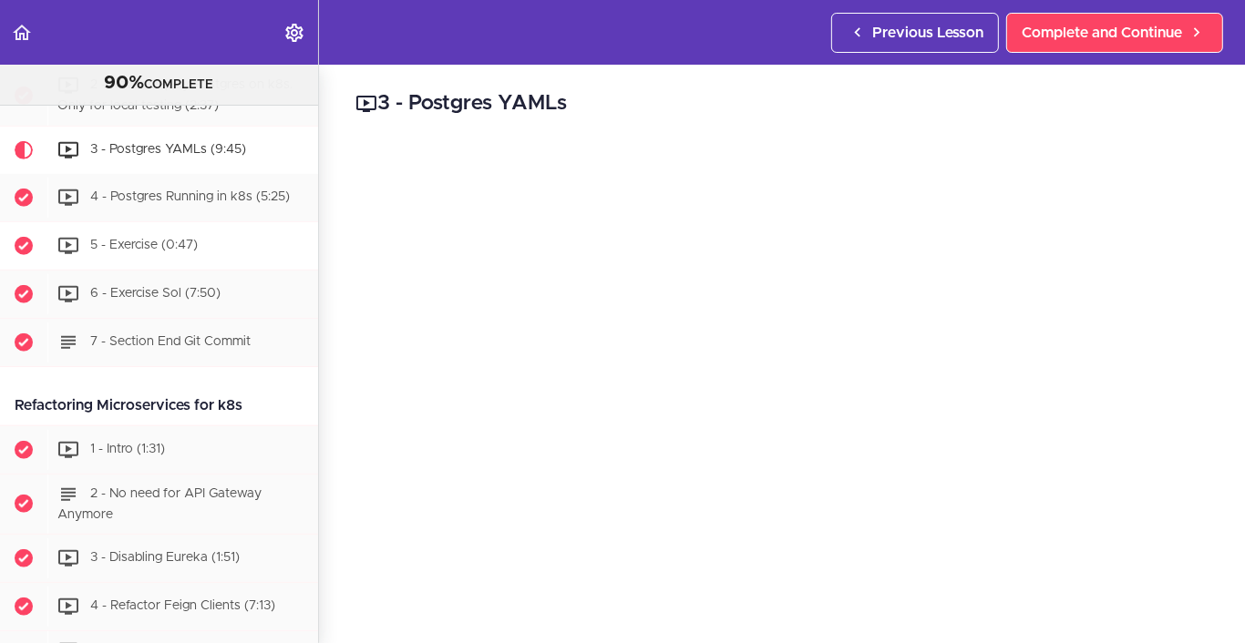
scroll to position [6483, 0]
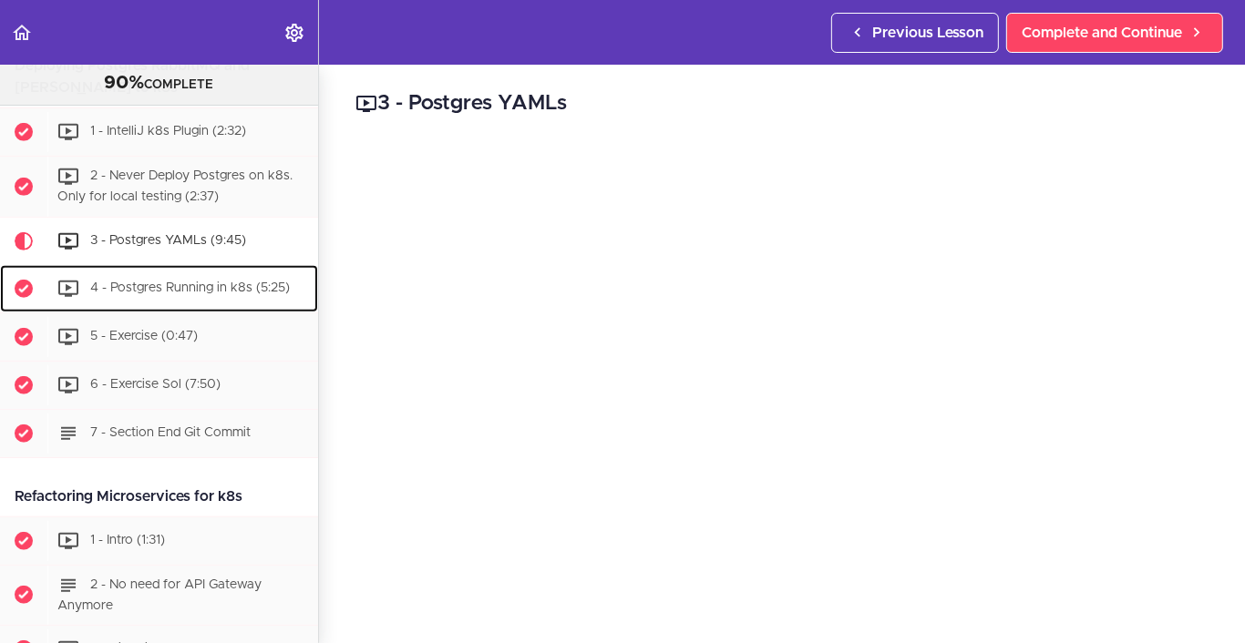
click at [207, 309] on div "4 - Postgres Running in k8s (5:25)" at bounding box center [182, 289] width 271 height 40
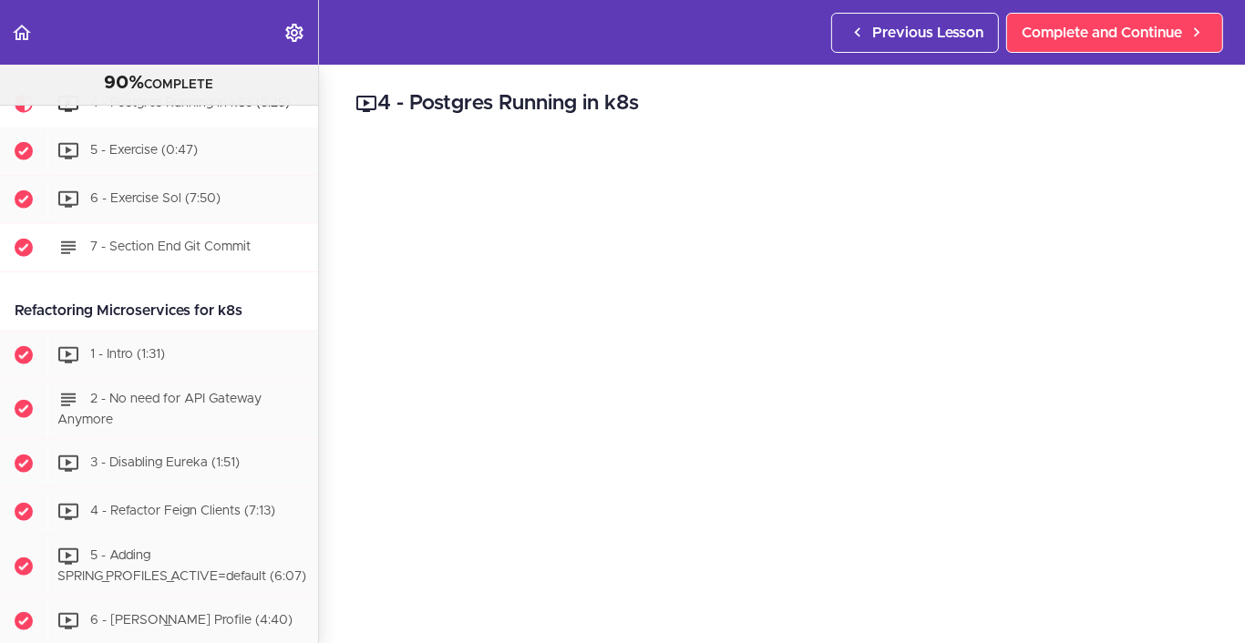
scroll to position [6624, 0]
